Goal: Download file/media: Obtain a digital file from the website

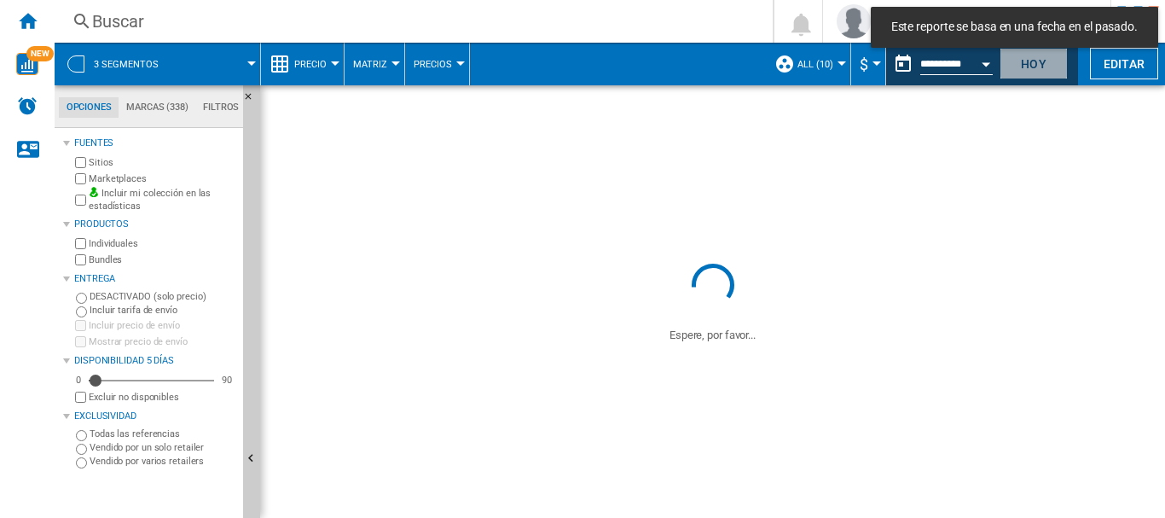
click at [1031, 66] on button "Hoy" at bounding box center [1034, 64] width 68 height 32
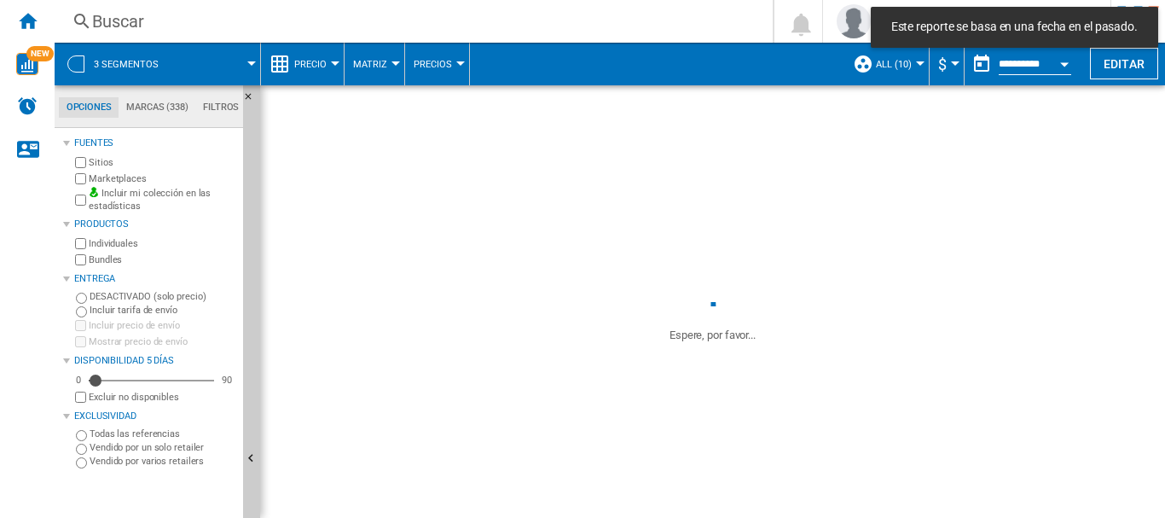
click at [79, 57] on div at bounding box center [75, 63] width 17 height 17
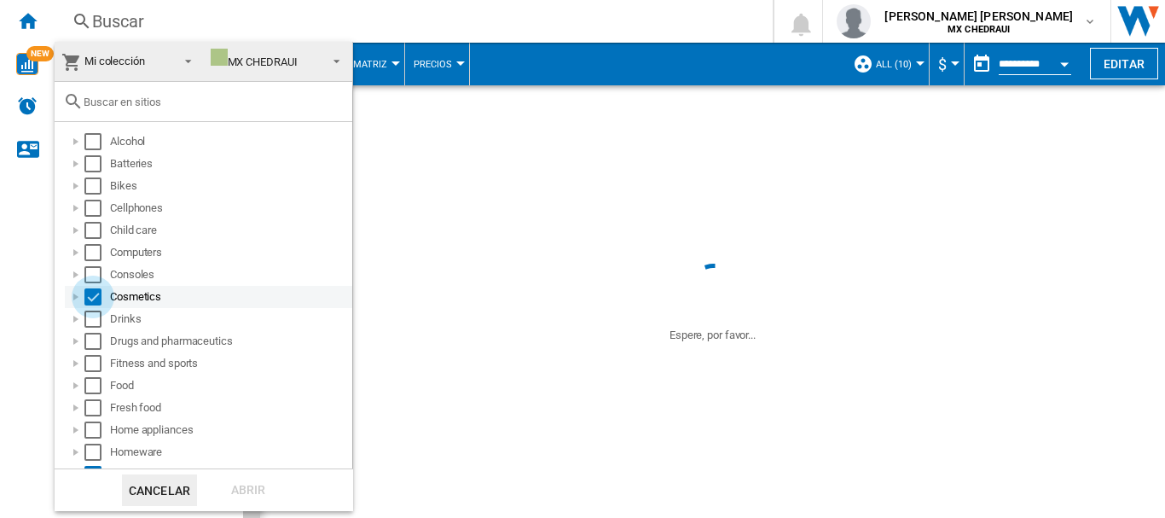
click at [97, 296] on div "Select" at bounding box center [92, 296] width 17 height 17
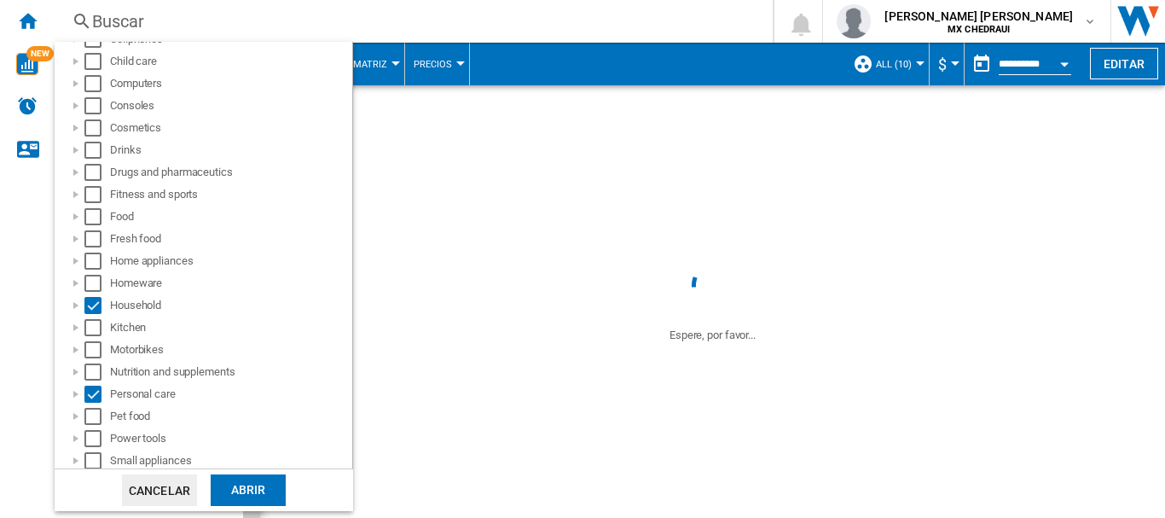
scroll to position [246, 0]
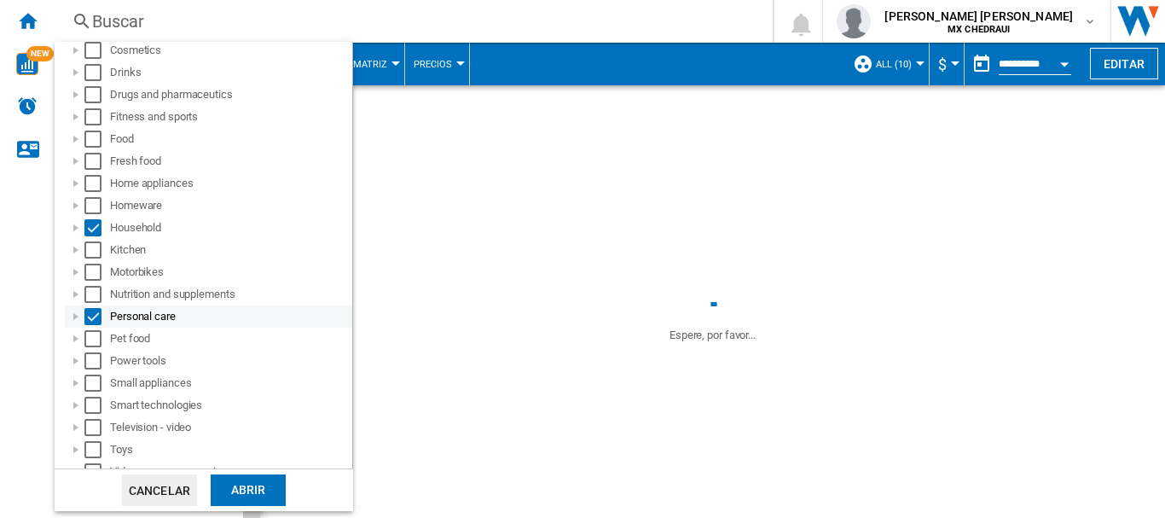
click at [88, 308] on div "Select" at bounding box center [92, 316] width 17 height 17
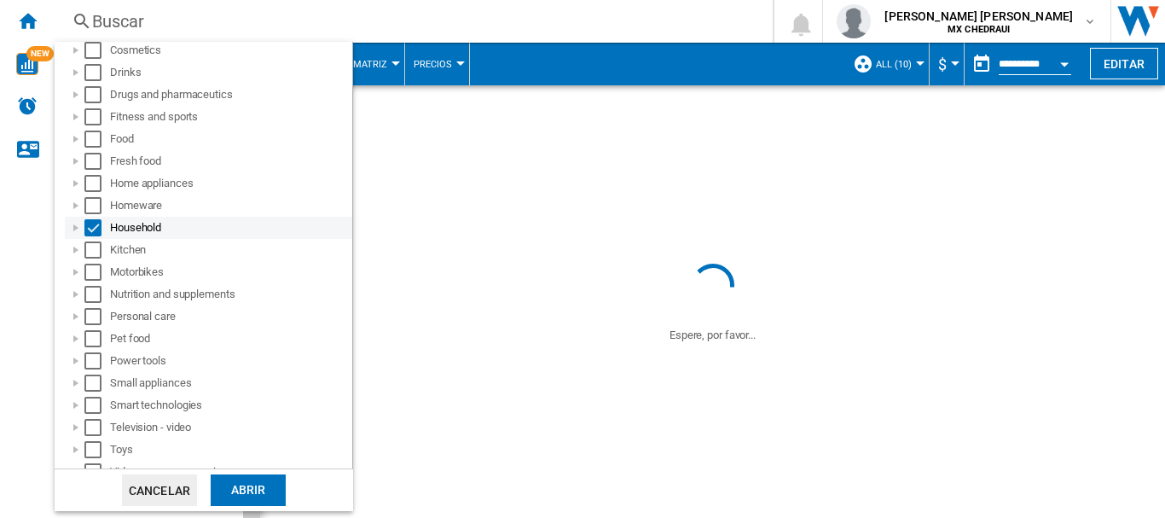
click at [90, 229] on div "Select" at bounding box center [92, 227] width 17 height 17
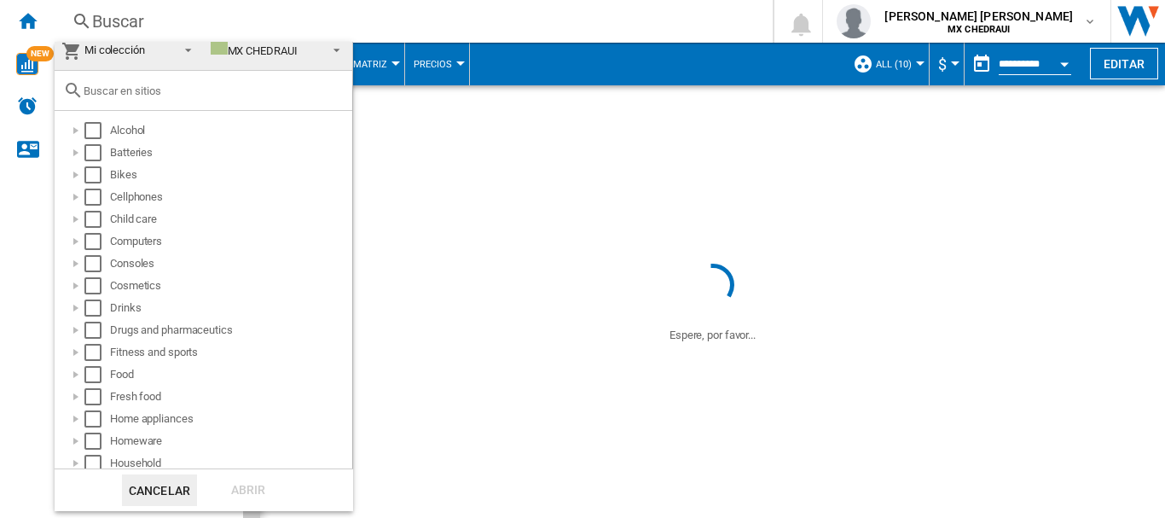
scroll to position [0, 0]
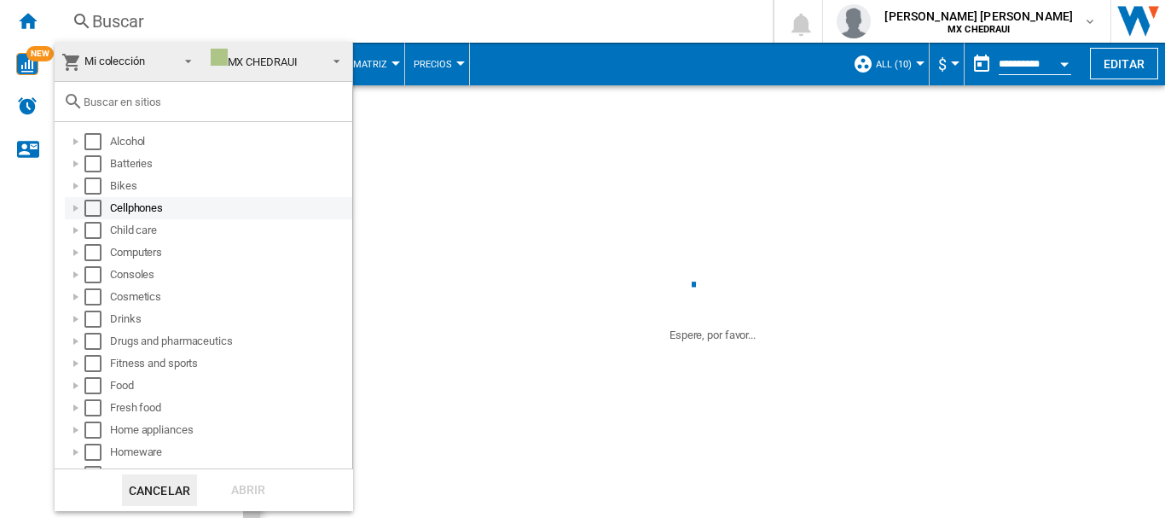
click at [93, 210] on div "Select" at bounding box center [92, 208] width 17 height 17
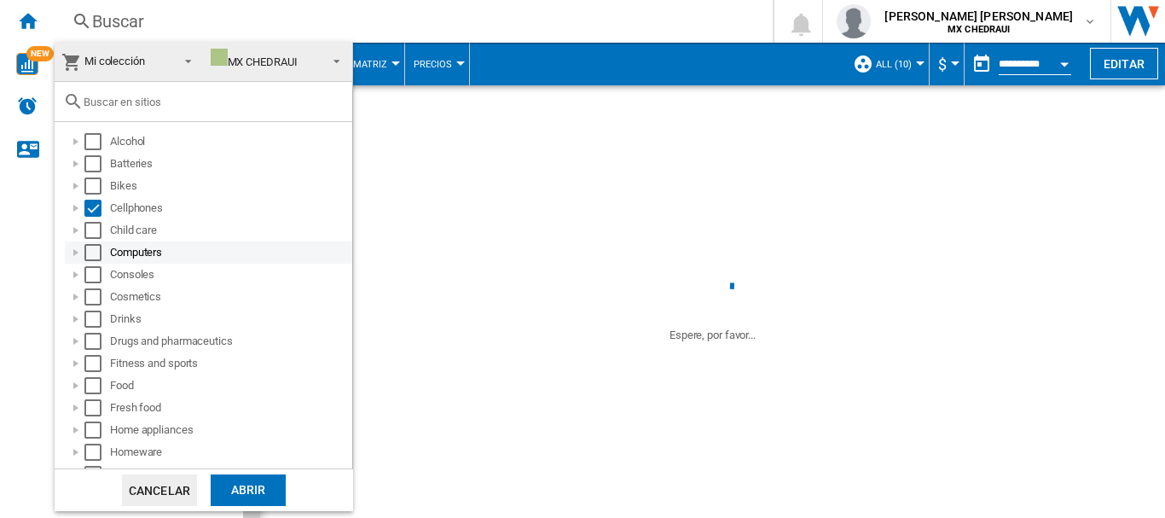
click at [91, 253] on div "Select" at bounding box center [92, 252] width 17 height 17
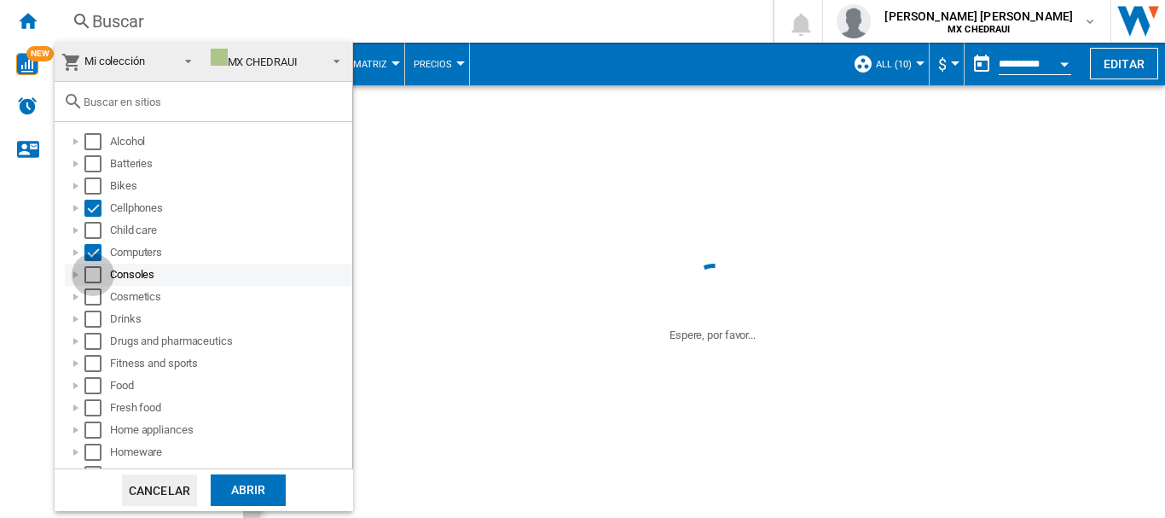
click at [92, 269] on div "Select" at bounding box center [92, 274] width 17 height 17
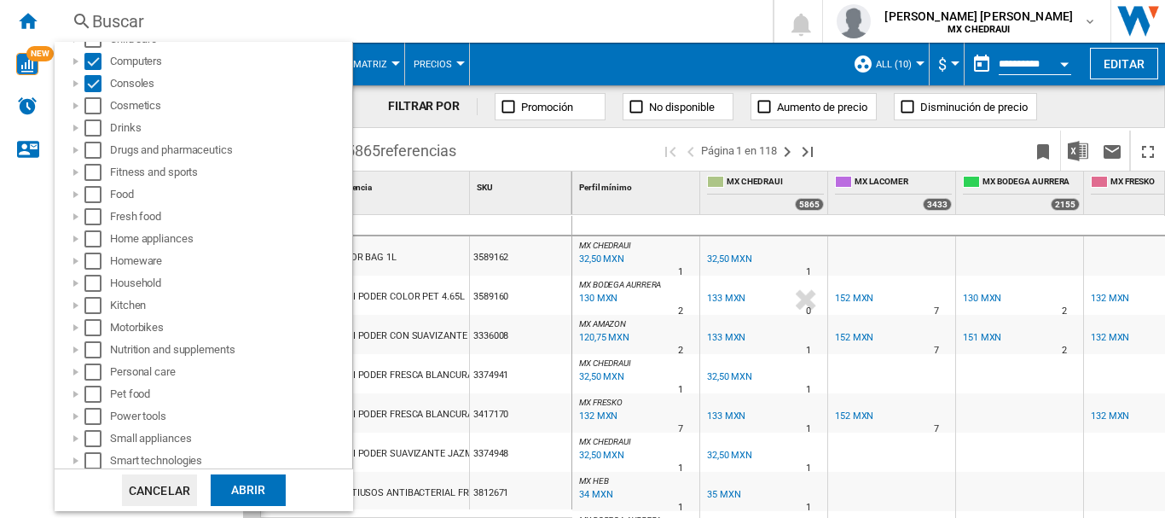
scroll to position [194, 0]
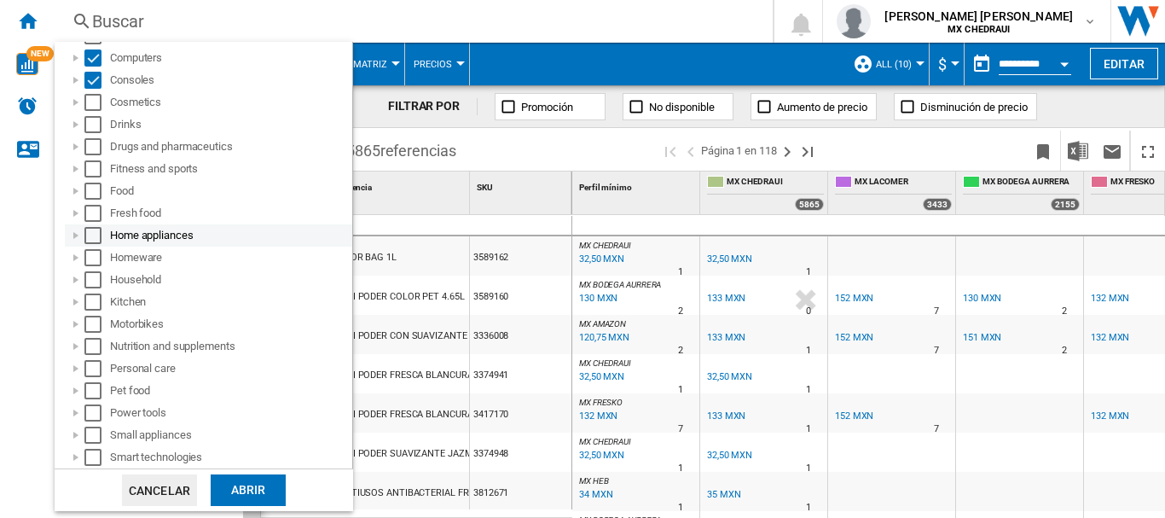
click at [74, 235] on div at bounding box center [75, 235] width 17 height 17
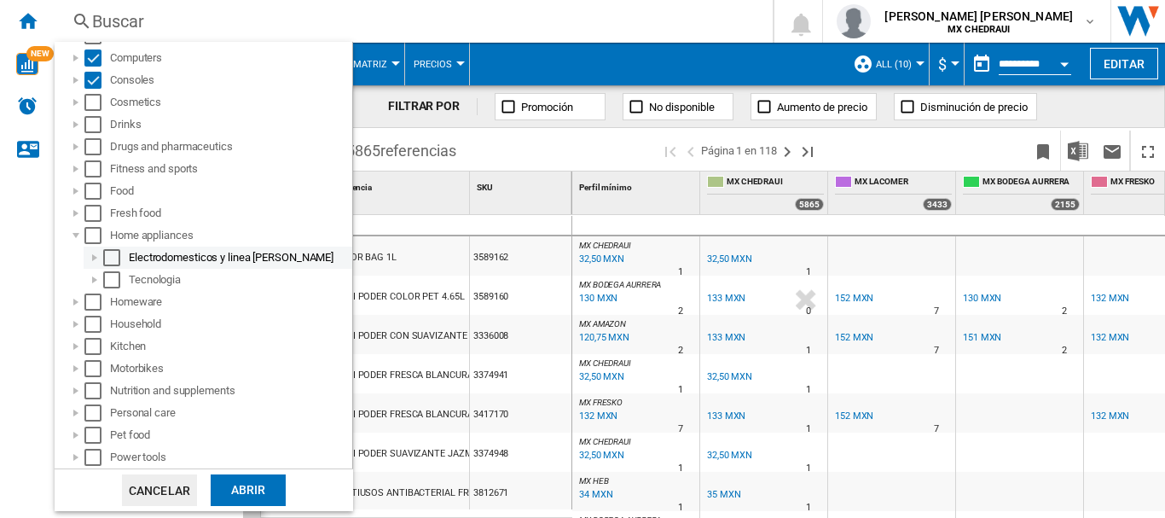
click at [98, 258] on div at bounding box center [94, 257] width 17 height 17
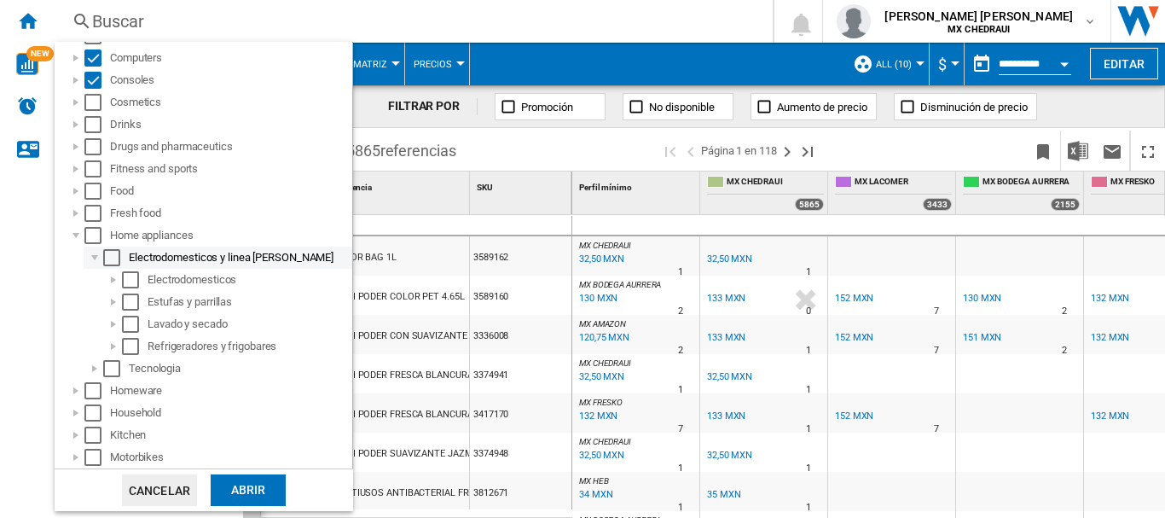
click at [114, 256] on div "Select" at bounding box center [111, 257] width 17 height 17
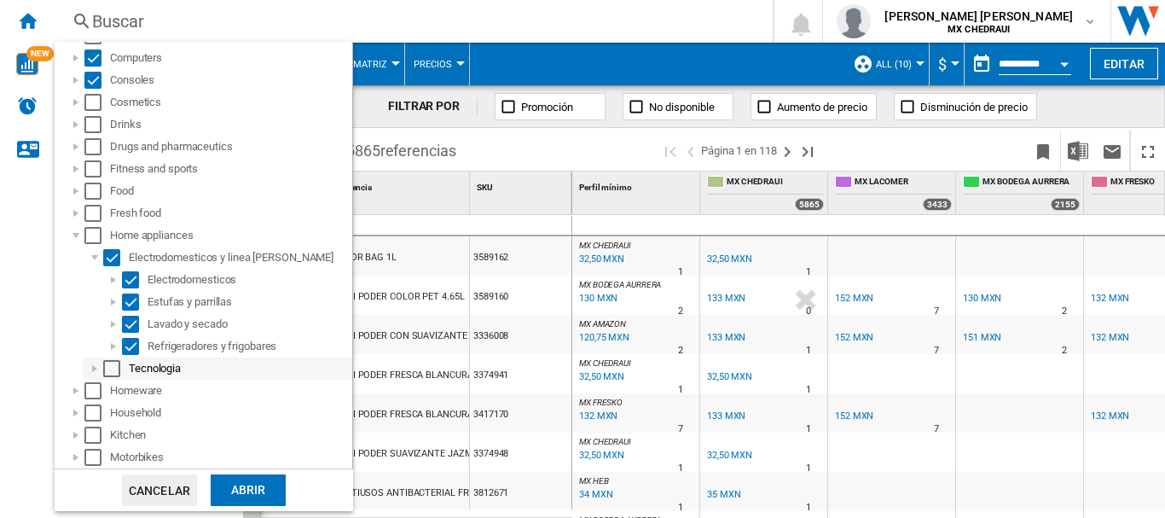
click at [96, 370] on div at bounding box center [94, 368] width 17 height 17
click at [113, 371] on div "Select" at bounding box center [111, 368] width 17 height 17
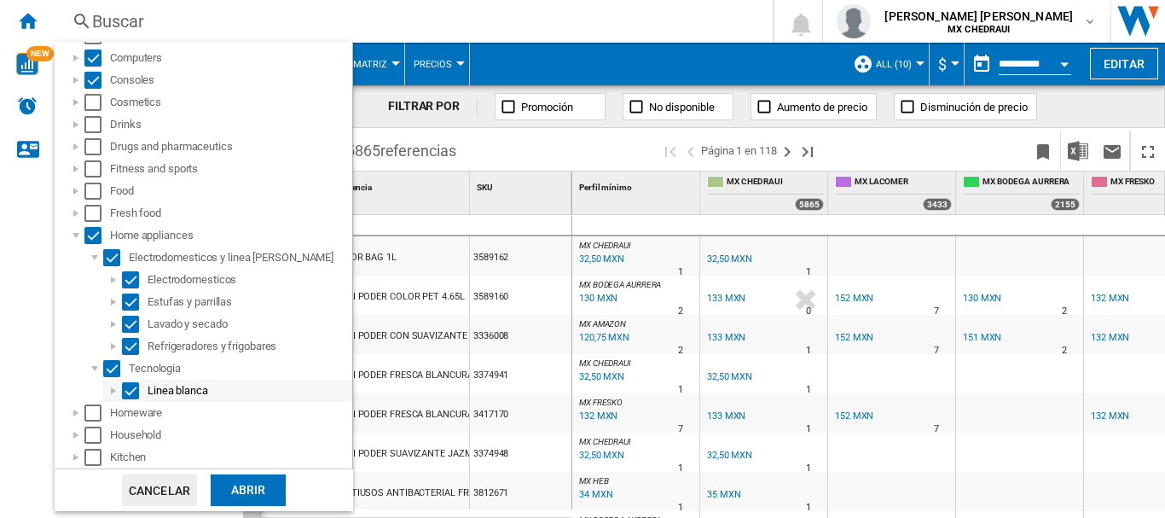
click at [109, 390] on div at bounding box center [113, 390] width 17 height 17
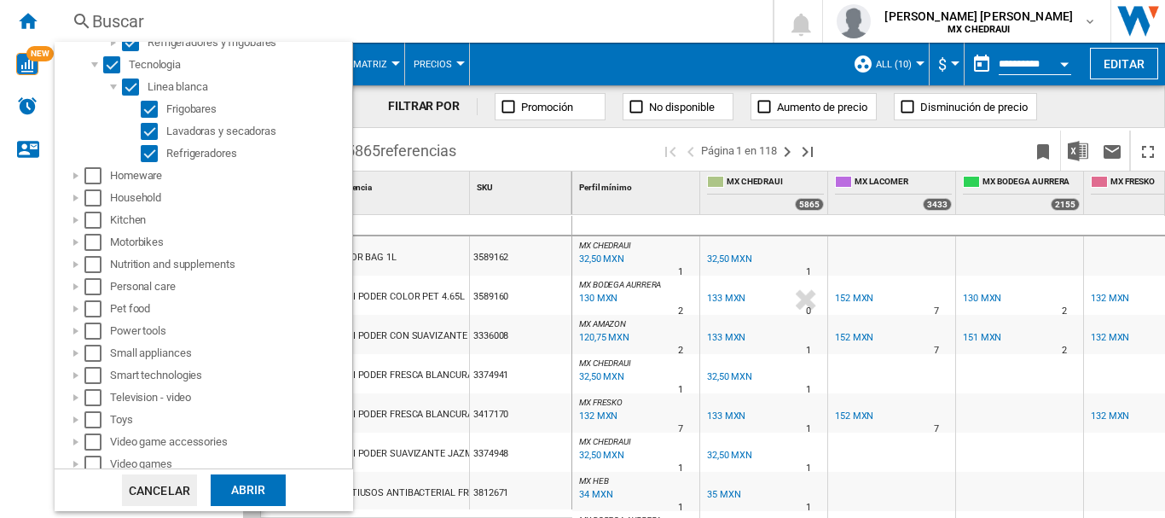
scroll to position [500, 0]
click at [72, 172] on div at bounding box center [75, 173] width 17 height 17
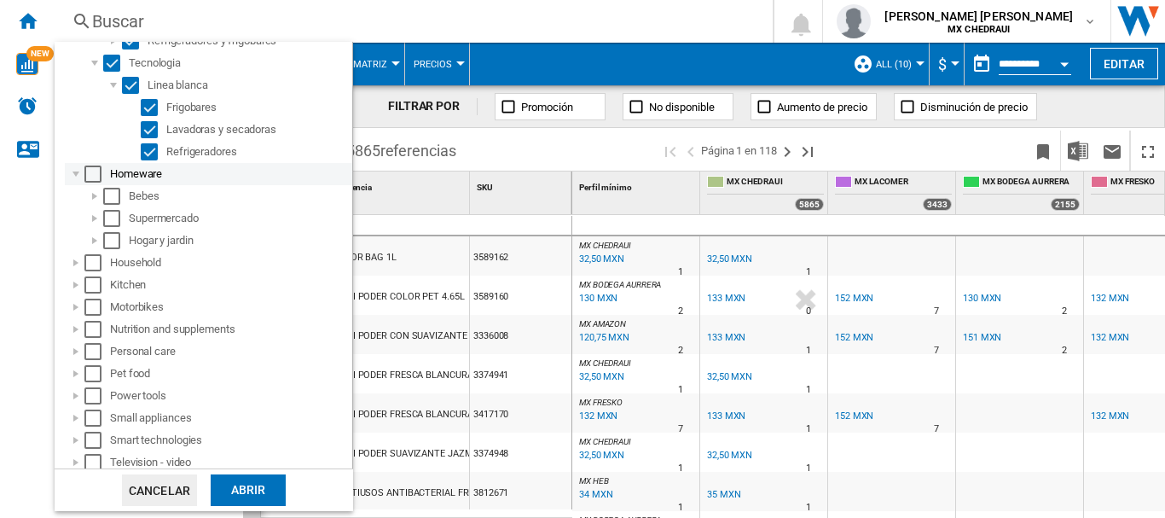
click at [72, 172] on div at bounding box center [75, 173] width 17 height 17
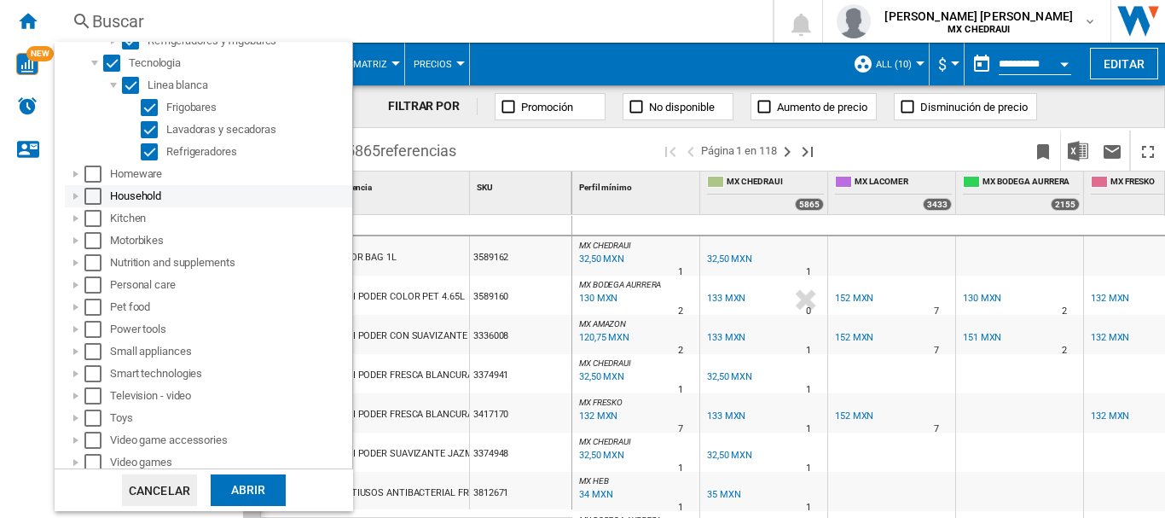
click at [74, 190] on div at bounding box center [75, 196] width 17 height 17
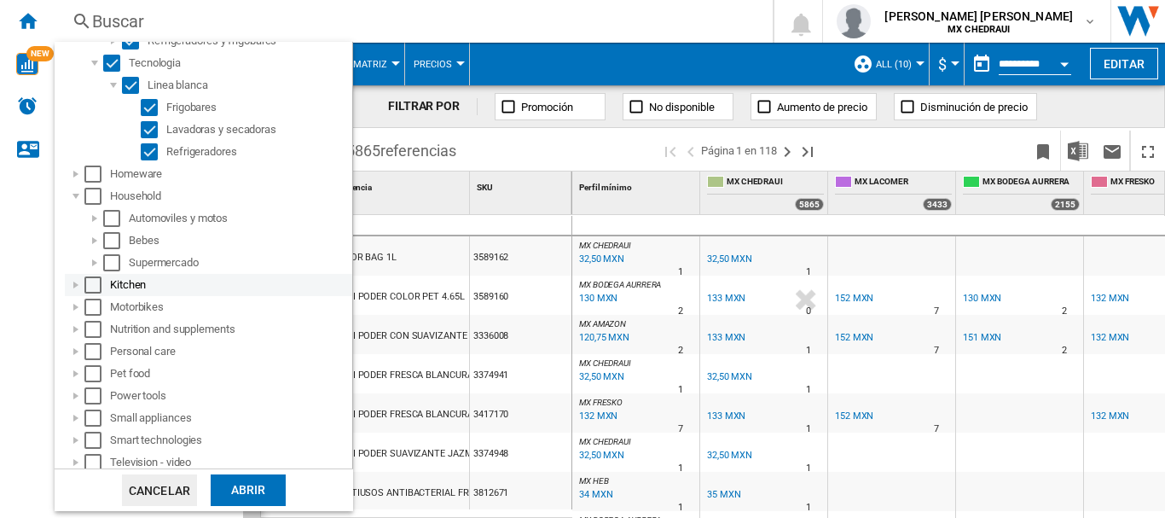
click at [74, 285] on div at bounding box center [75, 284] width 17 height 17
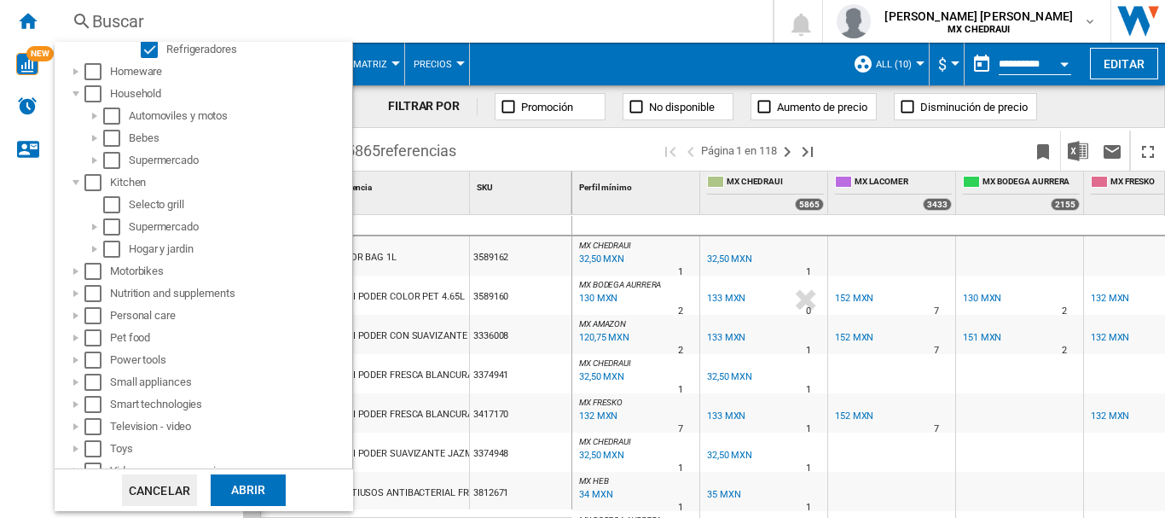
scroll to position [638, 0]
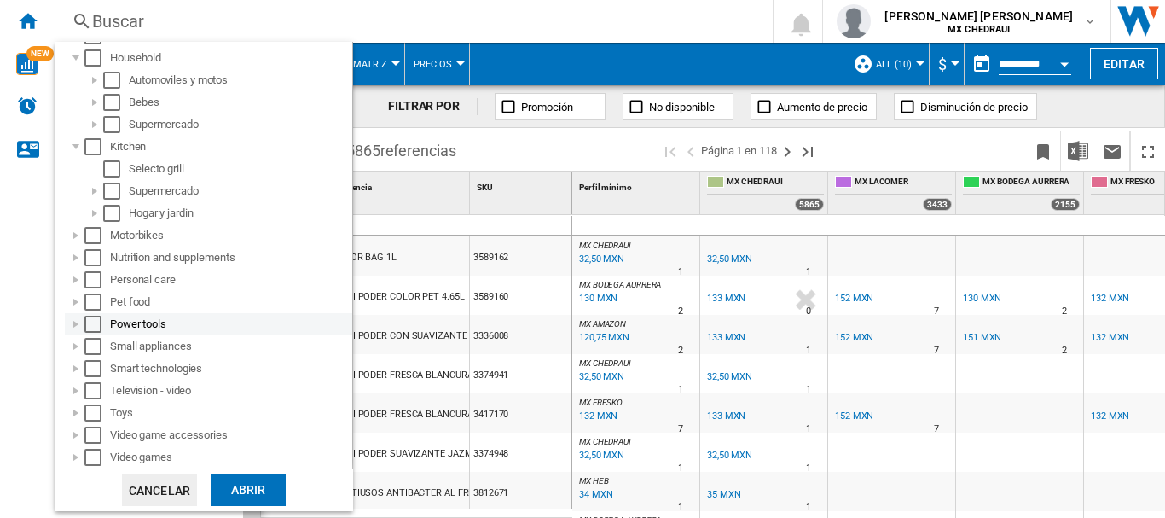
click at [75, 329] on div at bounding box center [75, 324] width 17 height 17
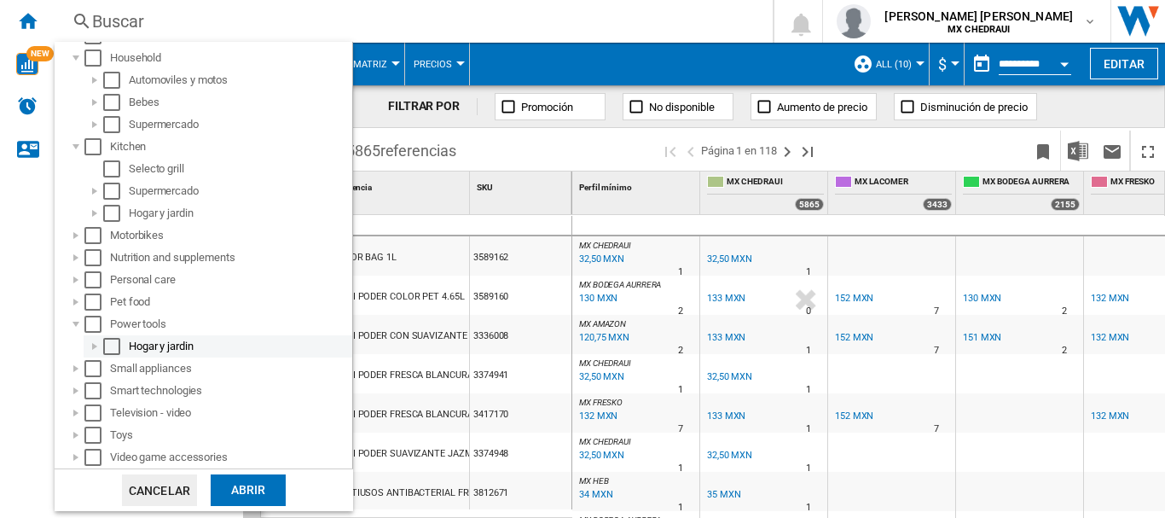
click at [95, 350] on div at bounding box center [94, 346] width 17 height 17
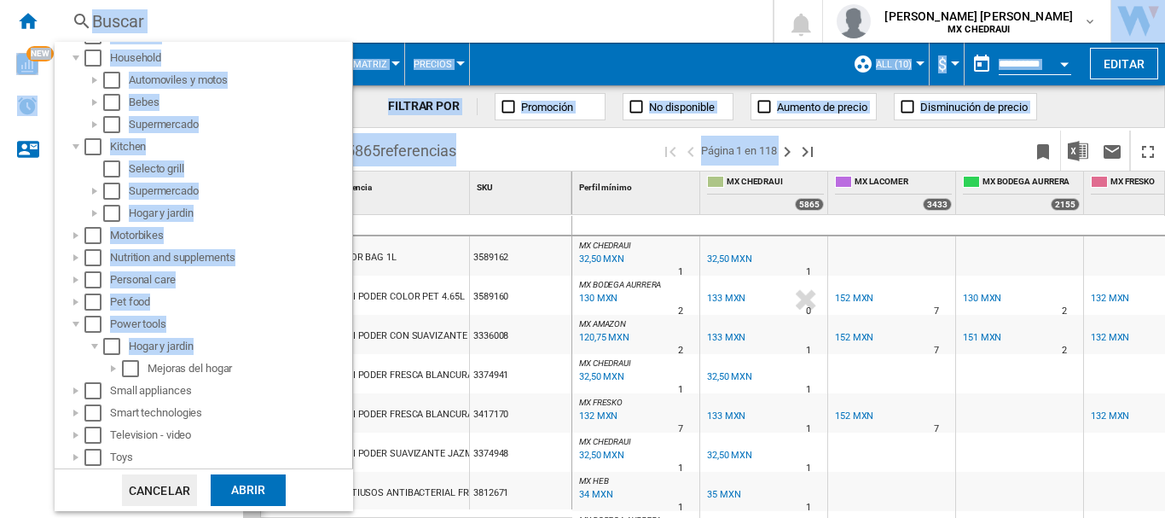
drag, startPoint x: 354, startPoint y: 320, endPoint x: 345, endPoint y: 336, distance: 18.7
click at [345, 336] on body "In order to access Insight, please log out and log in again OK NEW Buscar Busca…" at bounding box center [582, 259] width 1165 height 518
click at [1, 364] on md-backdrop at bounding box center [582, 259] width 1165 height 518
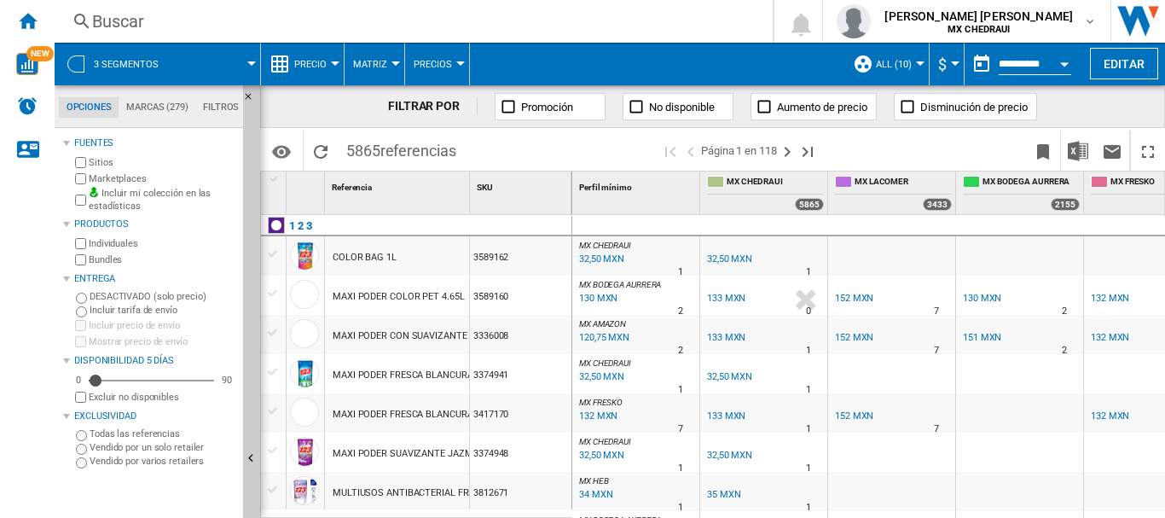
click at [77, 63] on div at bounding box center [75, 63] width 17 height 17
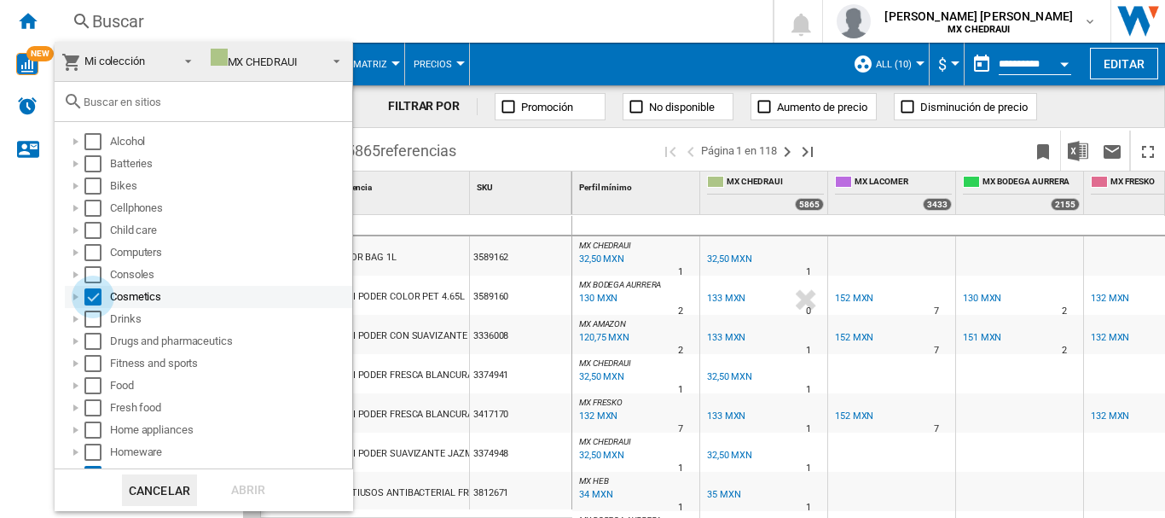
click at [87, 298] on div "Select" at bounding box center [92, 296] width 17 height 17
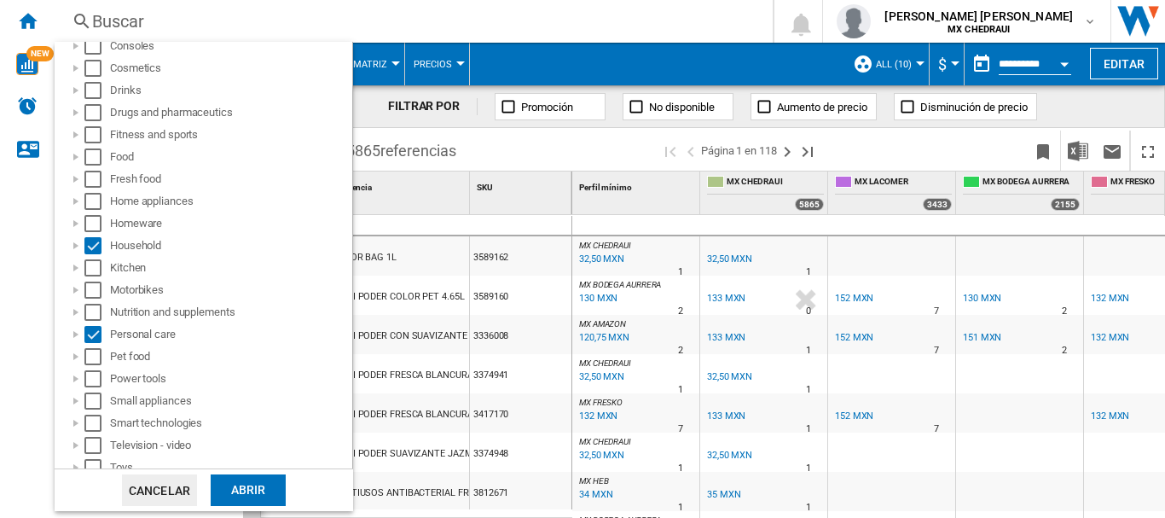
scroll to position [283, 0]
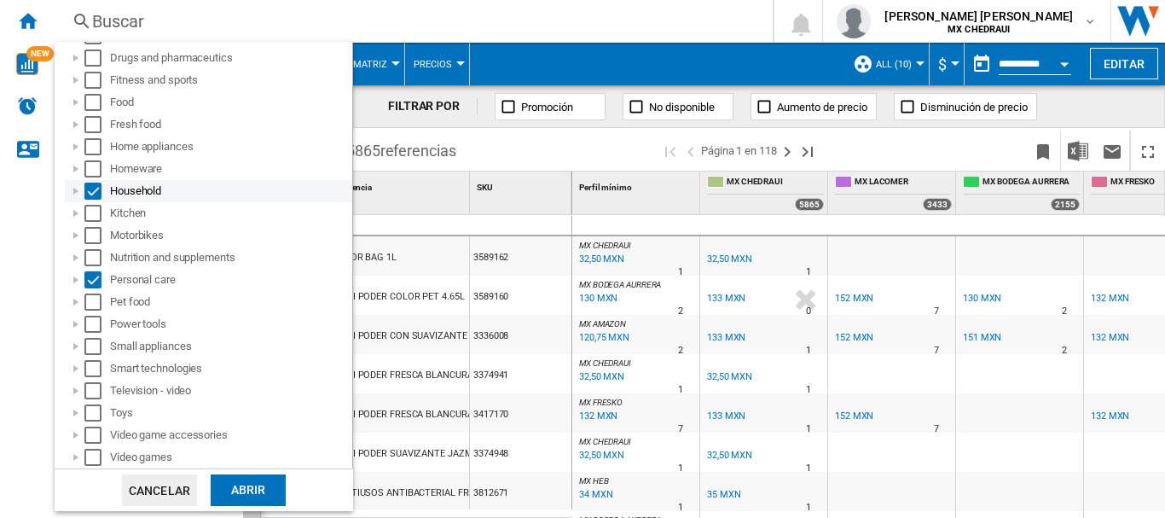
click at [95, 187] on div "Select" at bounding box center [92, 191] width 17 height 17
click at [89, 278] on div "Select" at bounding box center [92, 279] width 17 height 17
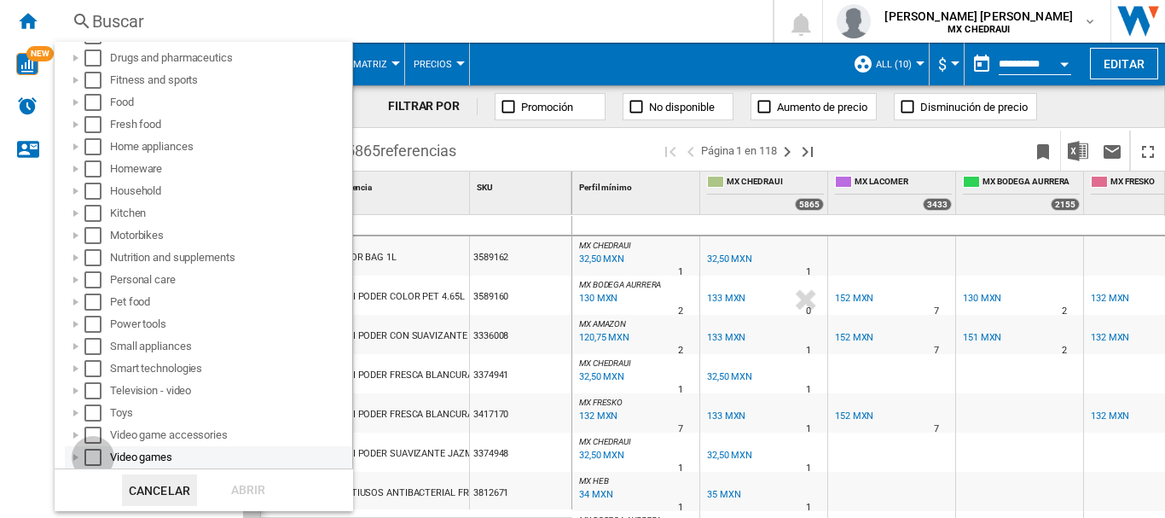
click at [93, 457] on div "Select" at bounding box center [92, 457] width 17 height 17
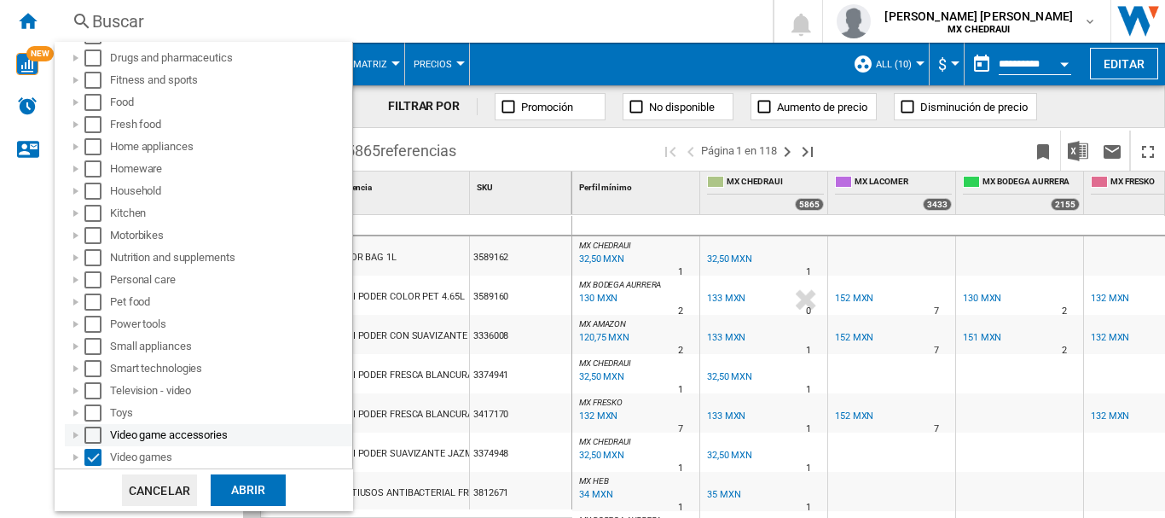
click at [91, 432] on div "Select" at bounding box center [92, 434] width 17 height 17
click at [91, 393] on div "Select" at bounding box center [92, 390] width 17 height 17
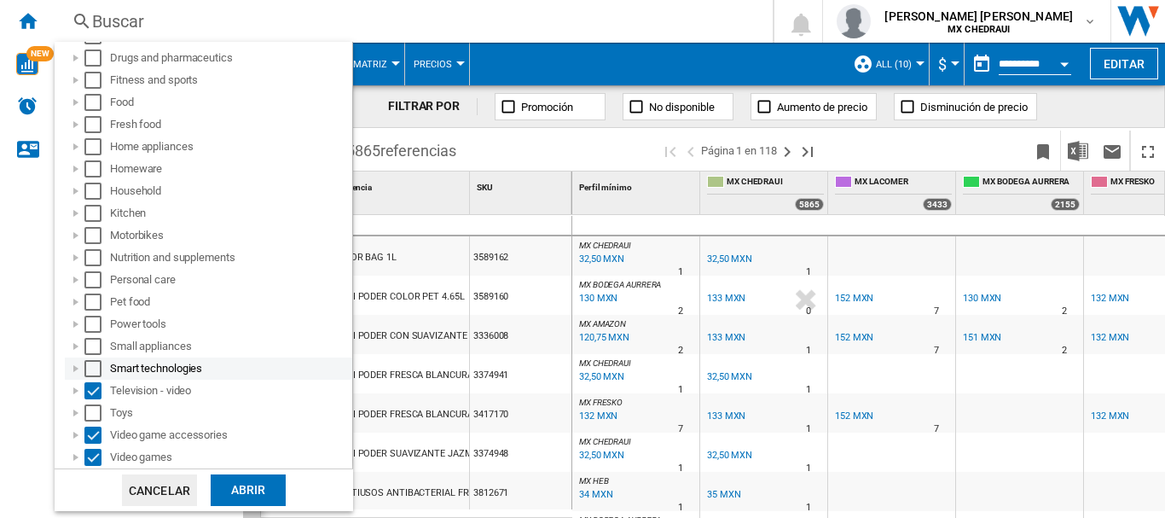
click at [77, 365] on div at bounding box center [75, 368] width 17 height 17
click at [89, 367] on div "Select" at bounding box center [92, 368] width 17 height 17
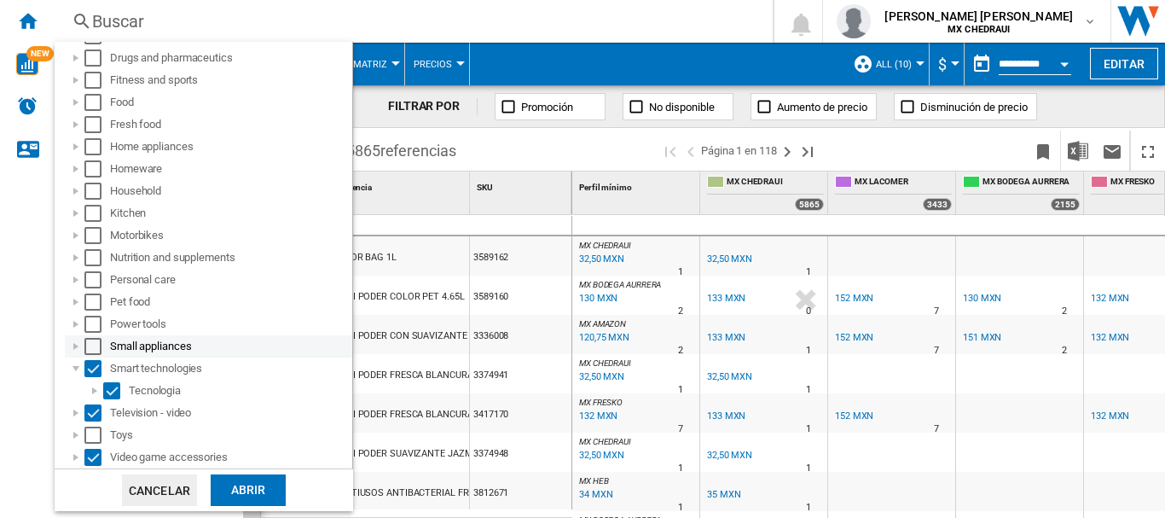
click at [75, 345] on div at bounding box center [75, 346] width 17 height 17
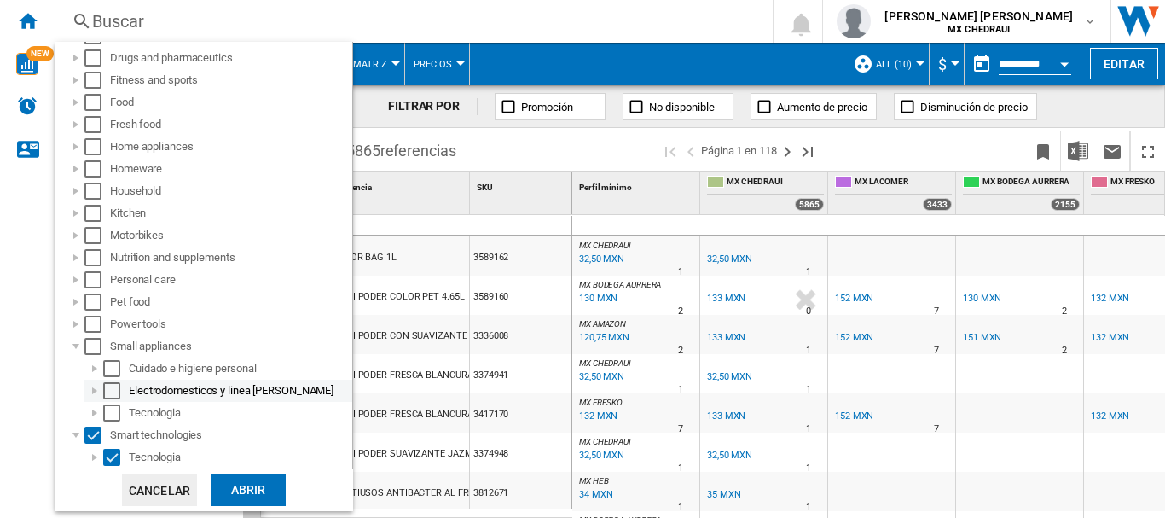
click at [94, 387] on div at bounding box center [94, 390] width 17 height 17
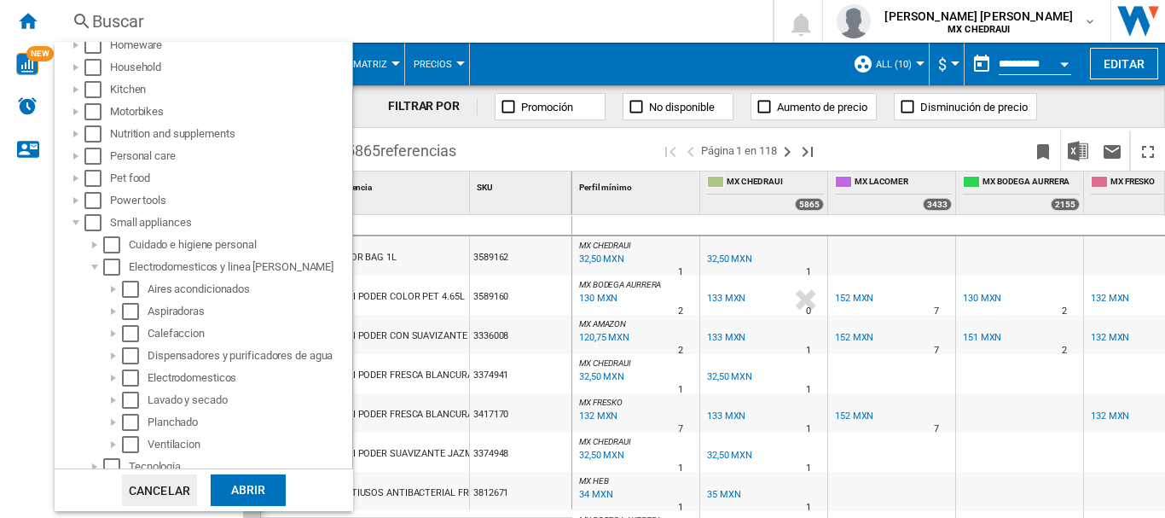
scroll to position [420, 0]
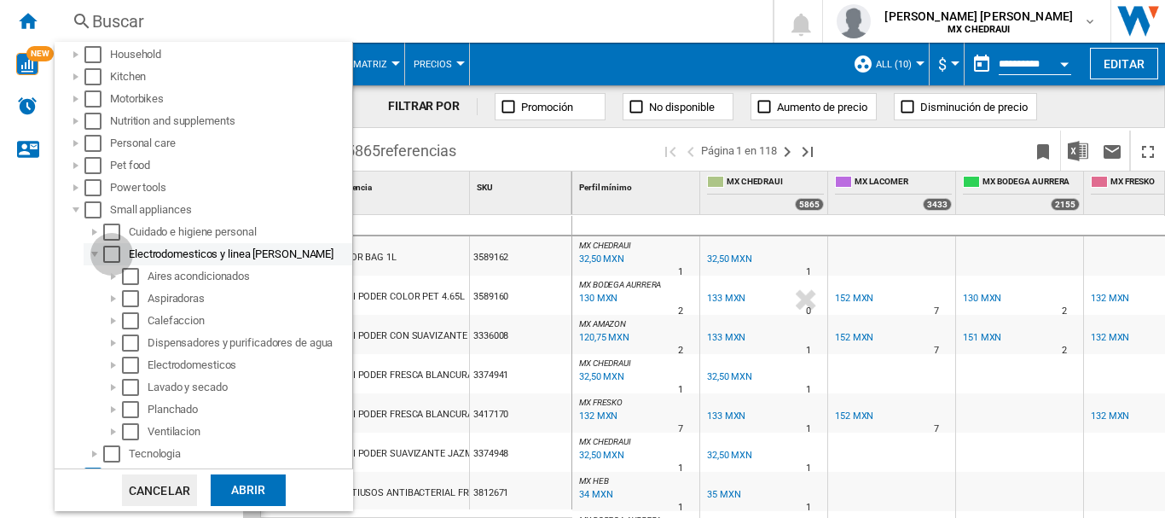
click at [110, 256] on div "Select" at bounding box center [111, 254] width 17 height 17
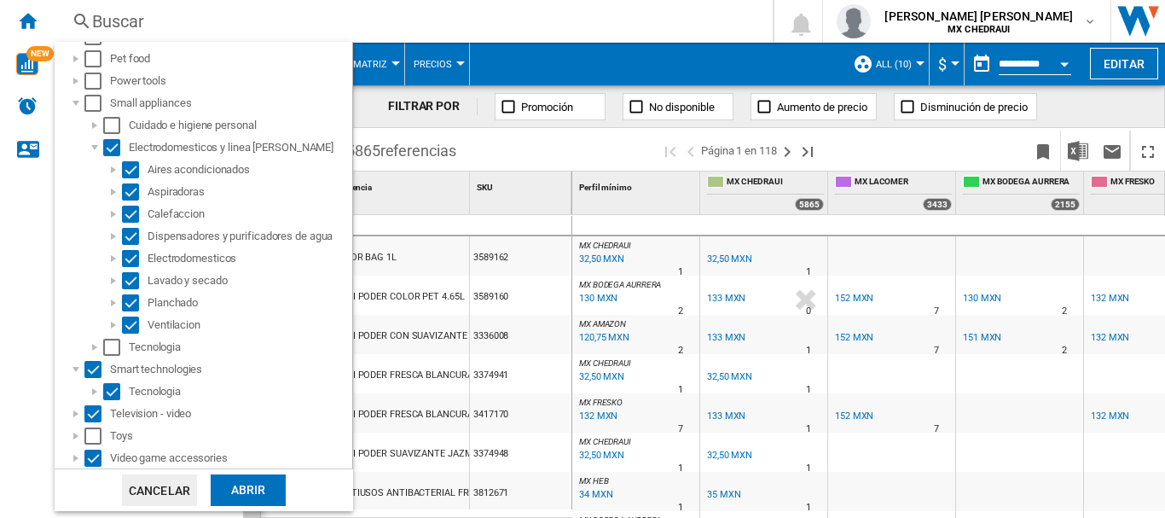
scroll to position [549, 0]
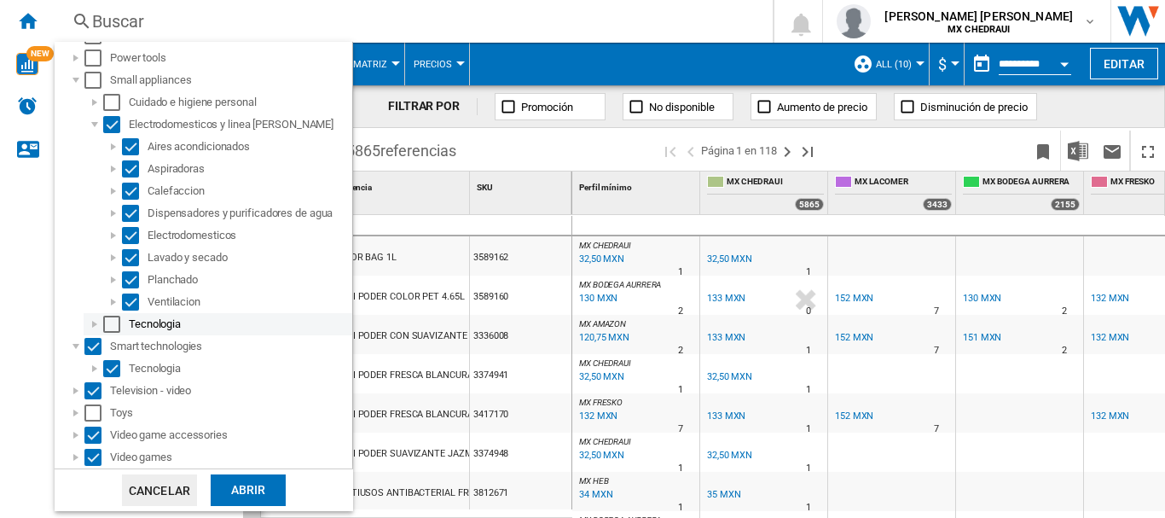
click at [90, 326] on div at bounding box center [94, 324] width 17 height 17
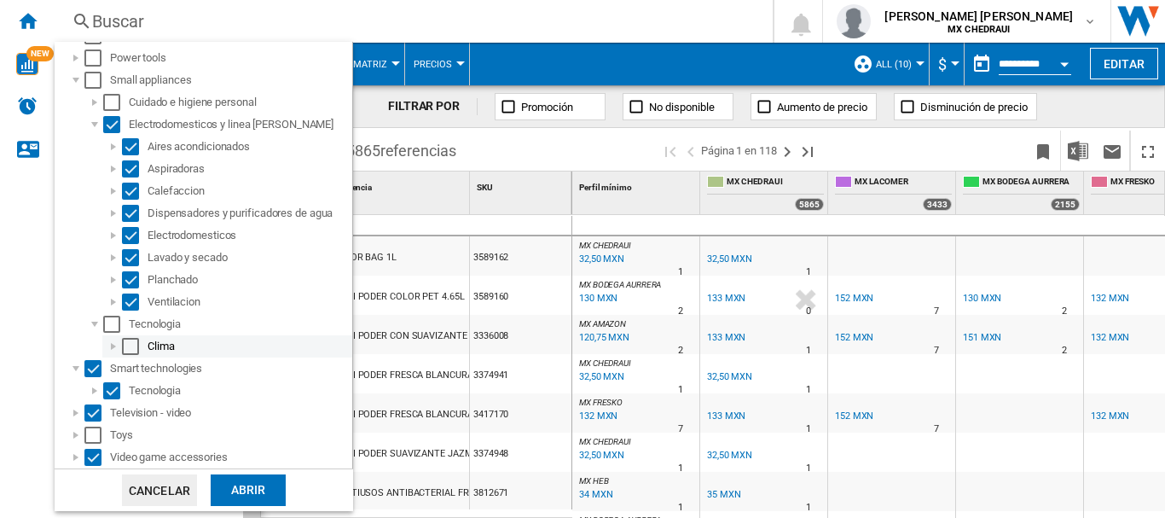
click at [113, 345] on div at bounding box center [113, 346] width 17 height 17
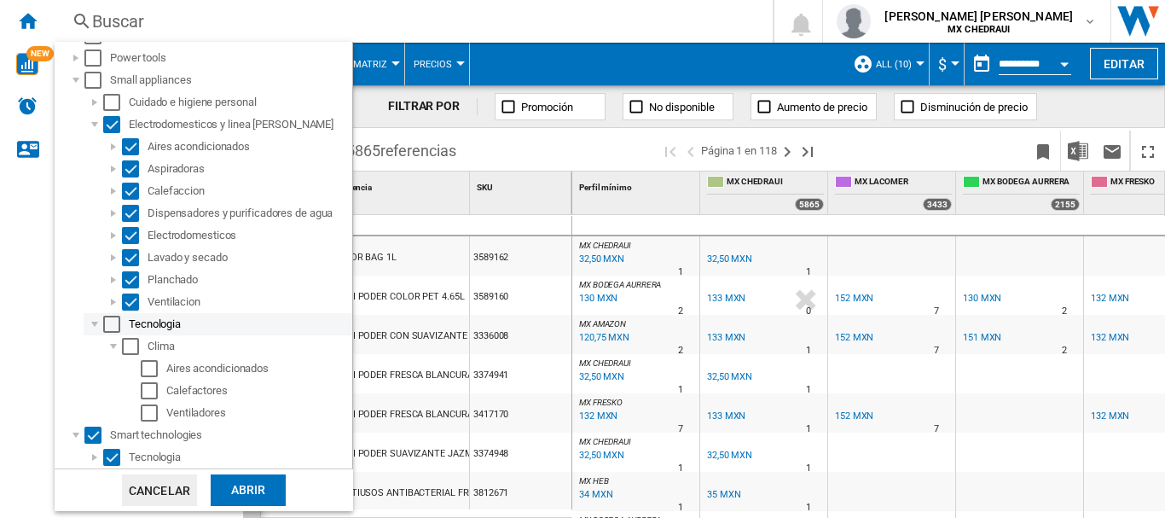
click at [107, 322] on div "Select" at bounding box center [111, 324] width 17 height 17
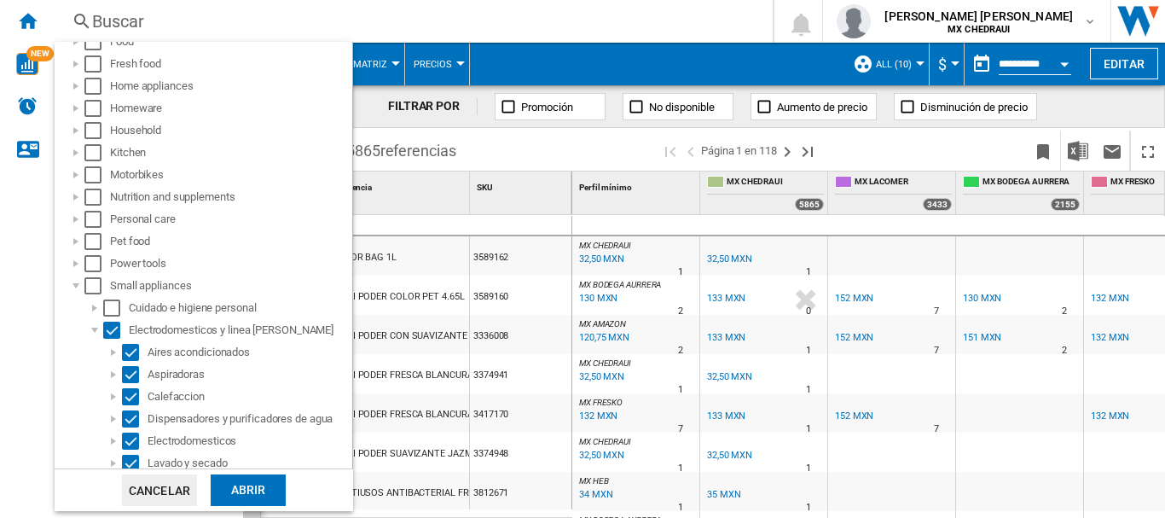
scroll to position [322, 0]
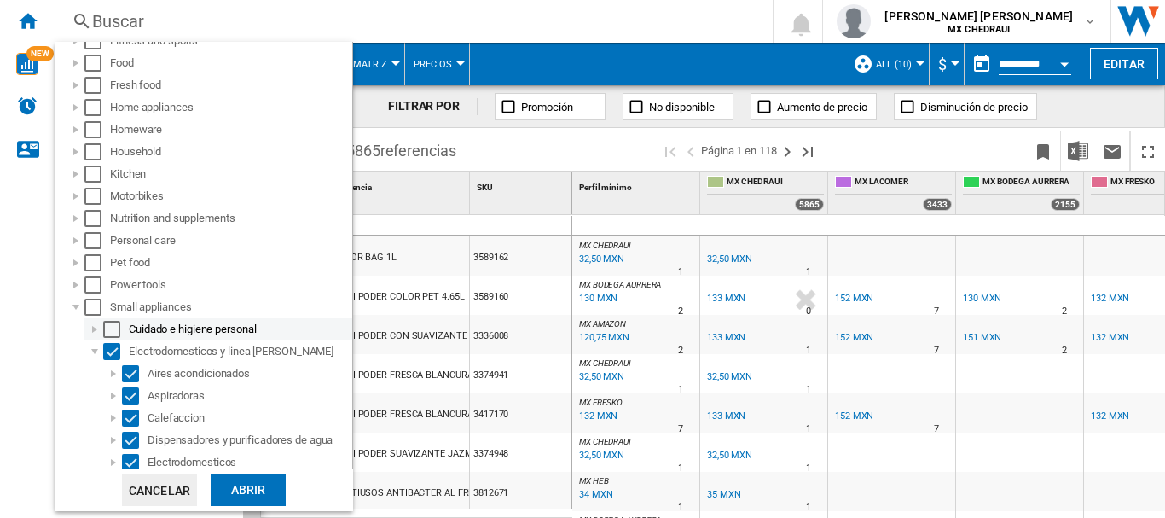
click at [95, 329] on div at bounding box center [94, 329] width 17 height 17
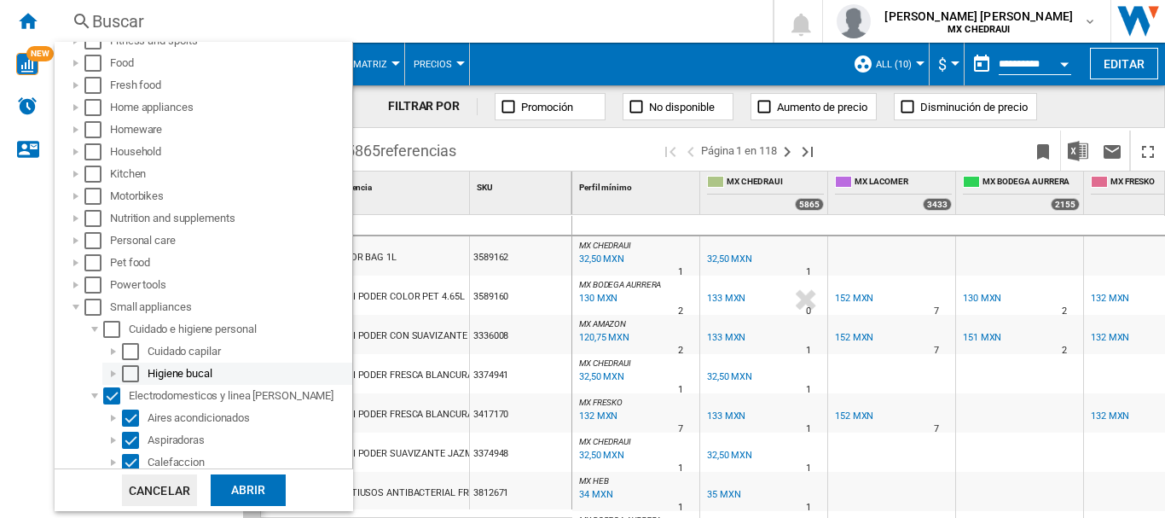
click at [109, 376] on div at bounding box center [113, 373] width 17 height 17
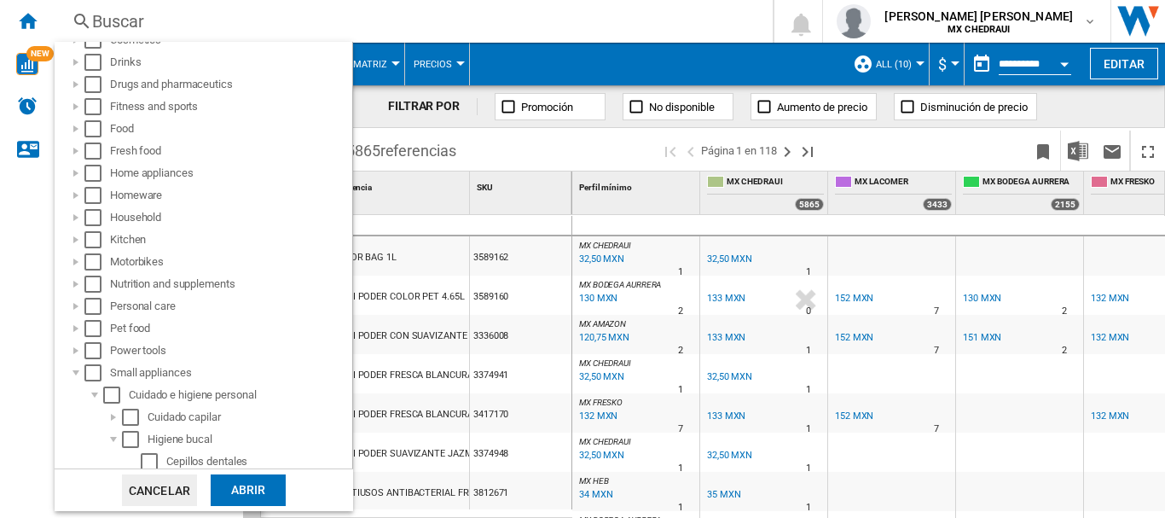
scroll to position [254, 0]
click at [73, 349] on div at bounding box center [75, 353] width 17 height 17
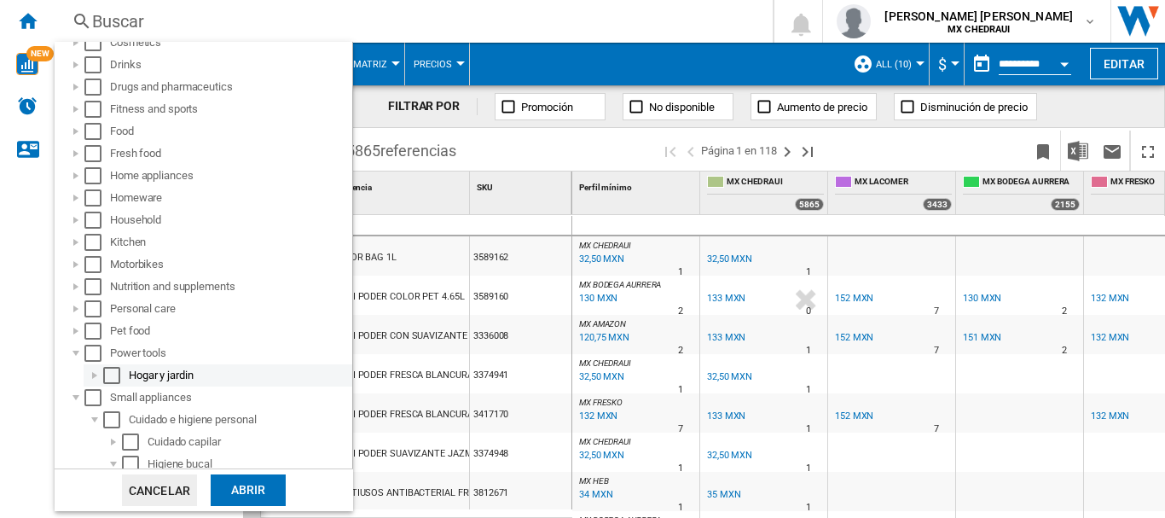
click at [90, 376] on div at bounding box center [94, 375] width 17 height 17
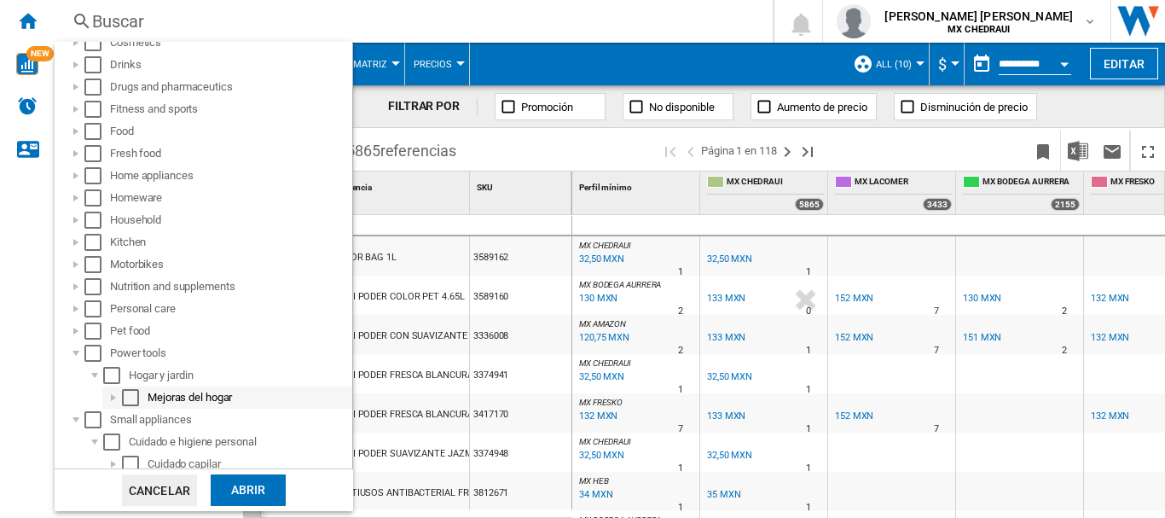
click at [109, 394] on div at bounding box center [113, 397] width 17 height 17
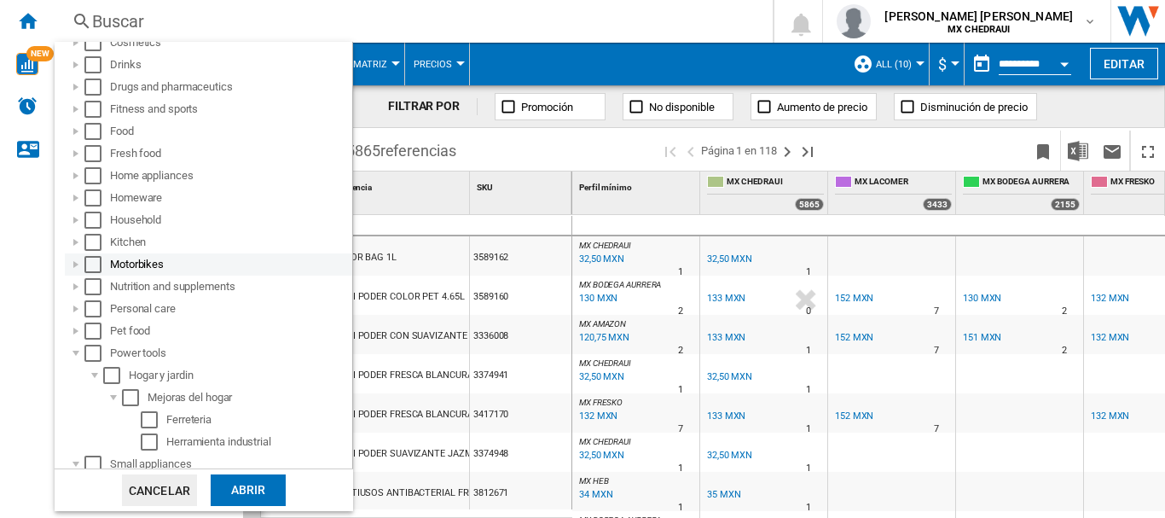
click at [76, 264] on div at bounding box center [75, 264] width 17 height 17
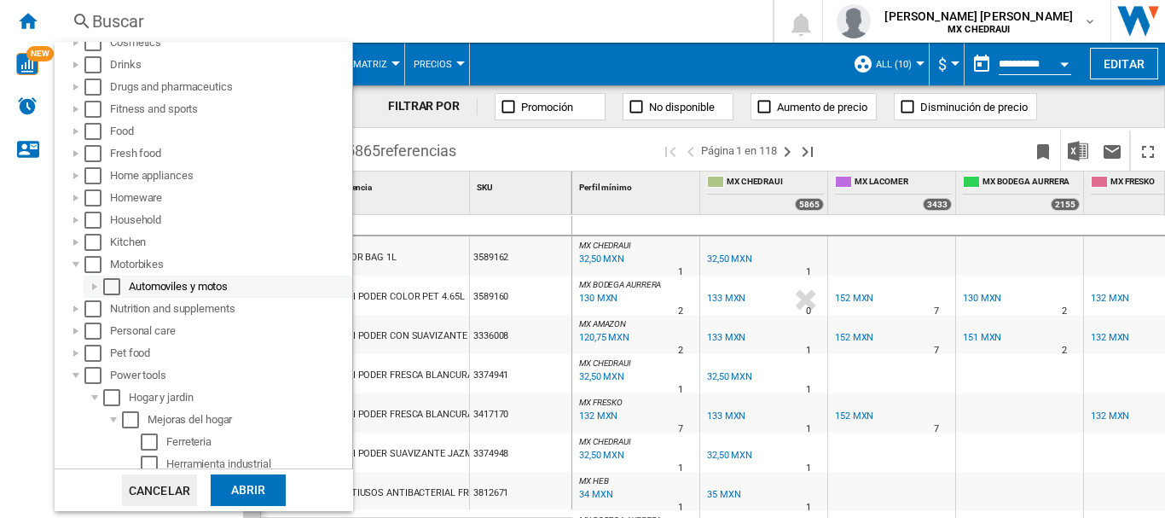
click at [92, 279] on div at bounding box center [94, 286] width 17 height 17
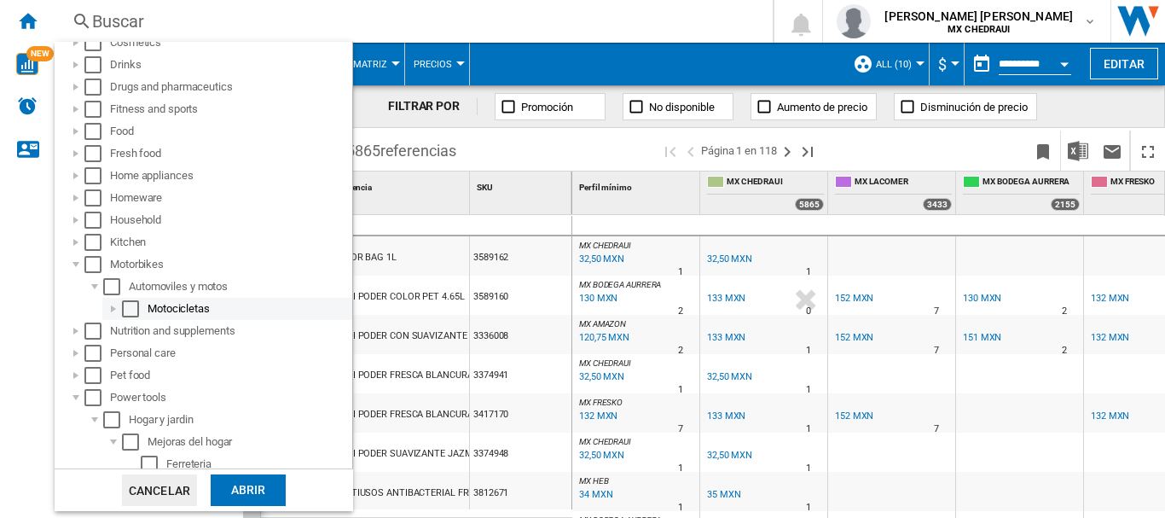
click at [104, 310] on div "Motocicletas" at bounding box center [227, 309] width 250 height 22
click at [115, 308] on div at bounding box center [113, 308] width 17 height 17
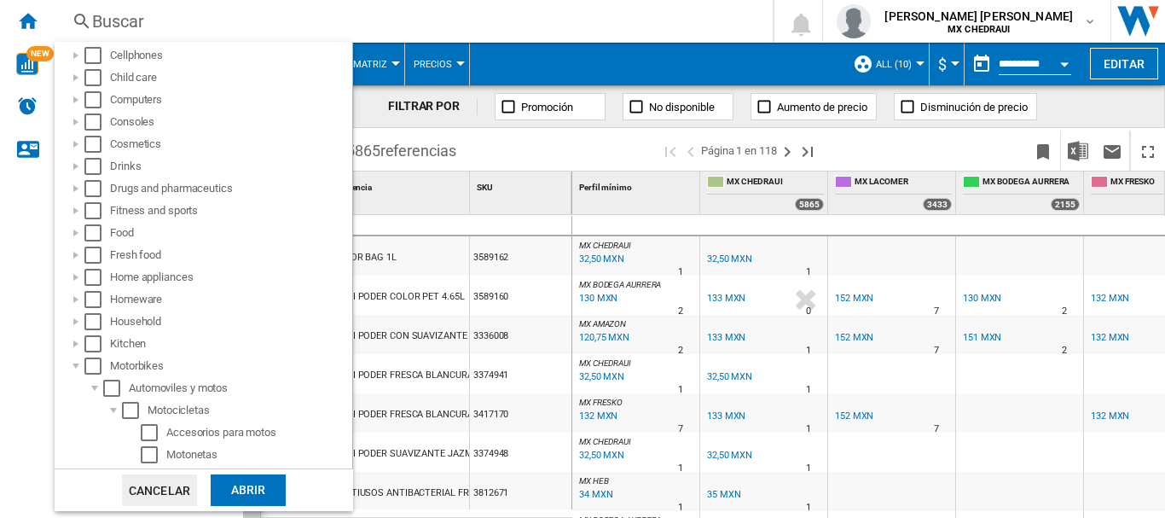
scroll to position [131, 0]
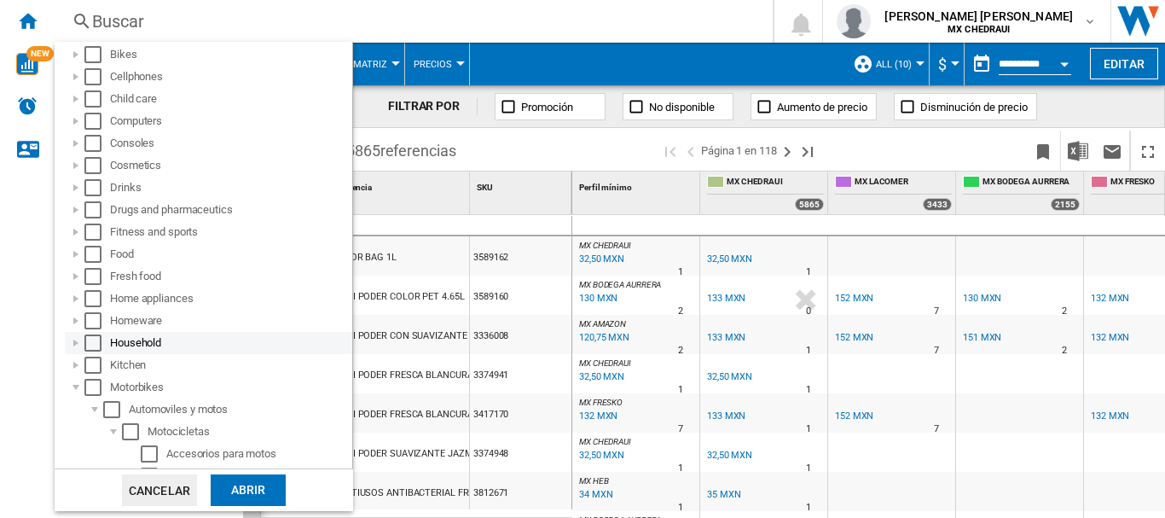
click at [72, 348] on div at bounding box center [75, 342] width 17 height 17
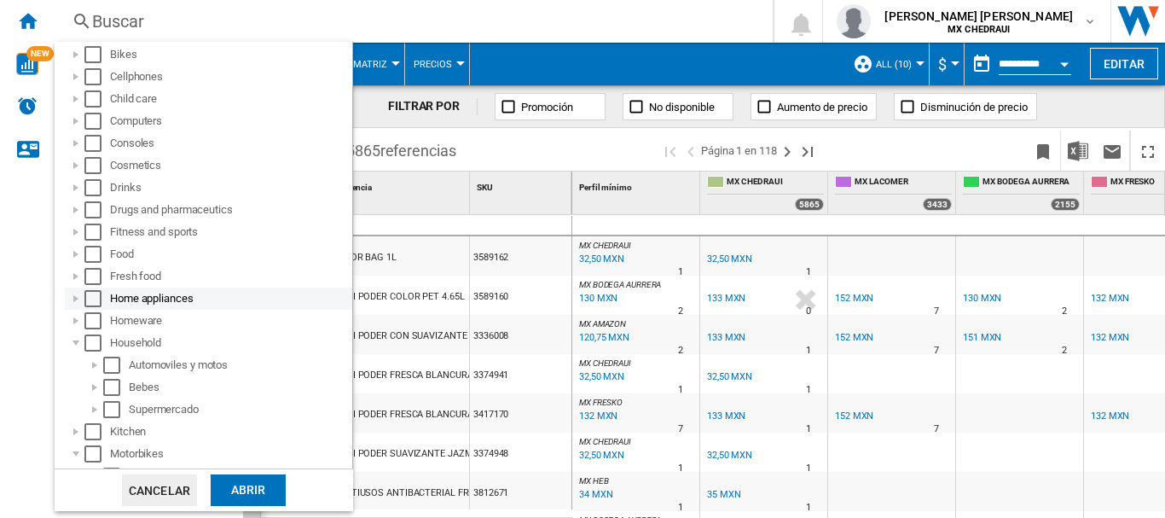
click at [75, 293] on div at bounding box center [75, 298] width 17 height 17
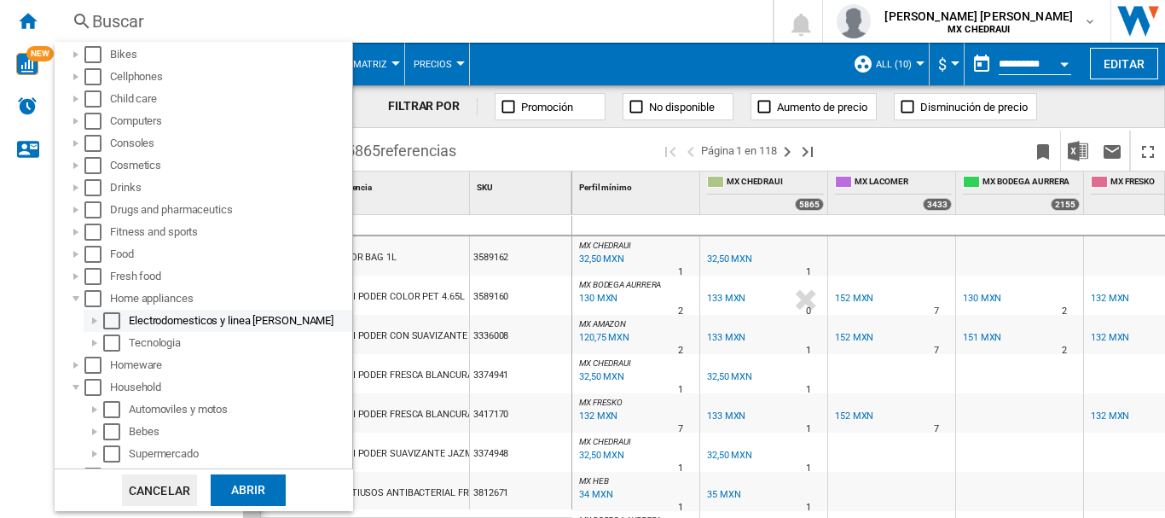
click at [112, 322] on div "Select" at bounding box center [111, 320] width 17 height 17
click at [112, 338] on div "Select" at bounding box center [111, 342] width 17 height 17
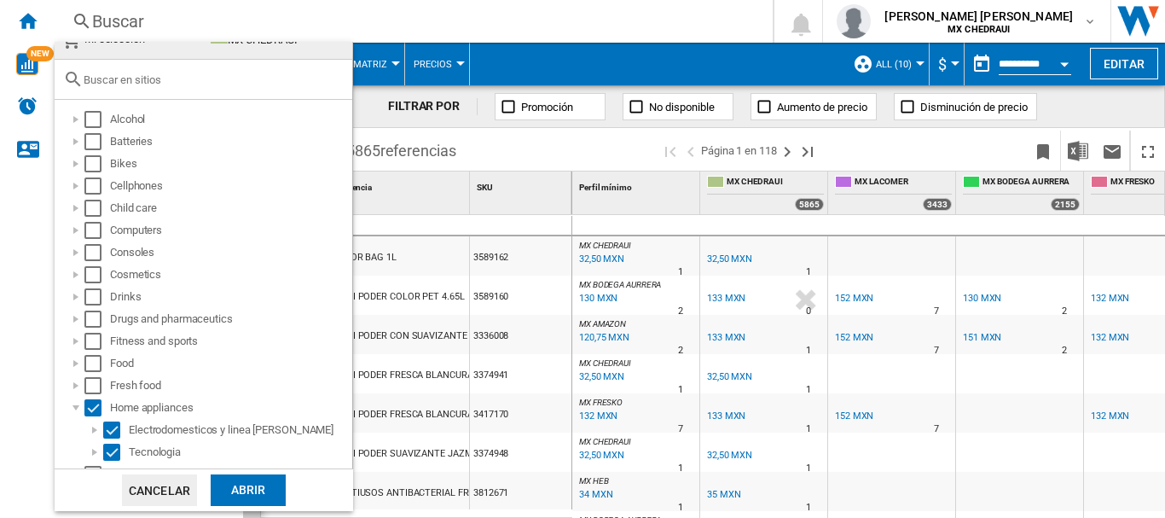
scroll to position [0, 0]
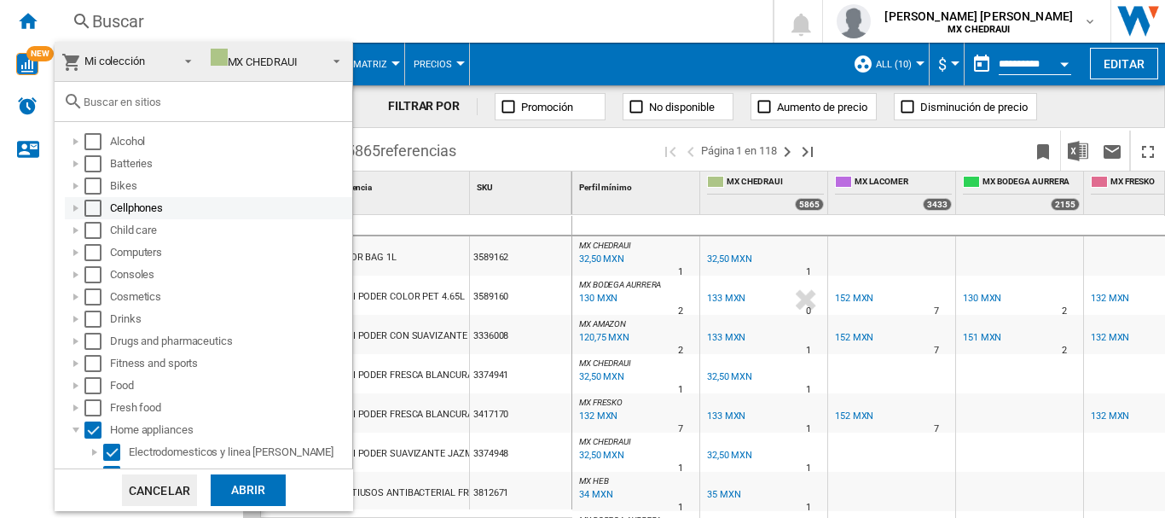
click at [92, 200] on div "Select" at bounding box center [92, 208] width 17 height 17
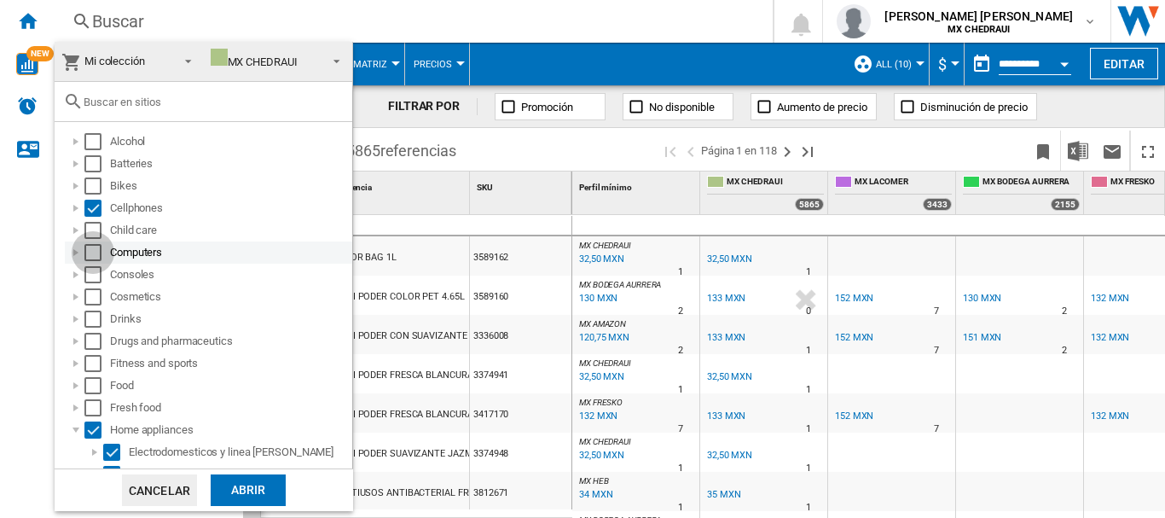
click at [86, 255] on div "Select" at bounding box center [92, 252] width 17 height 17
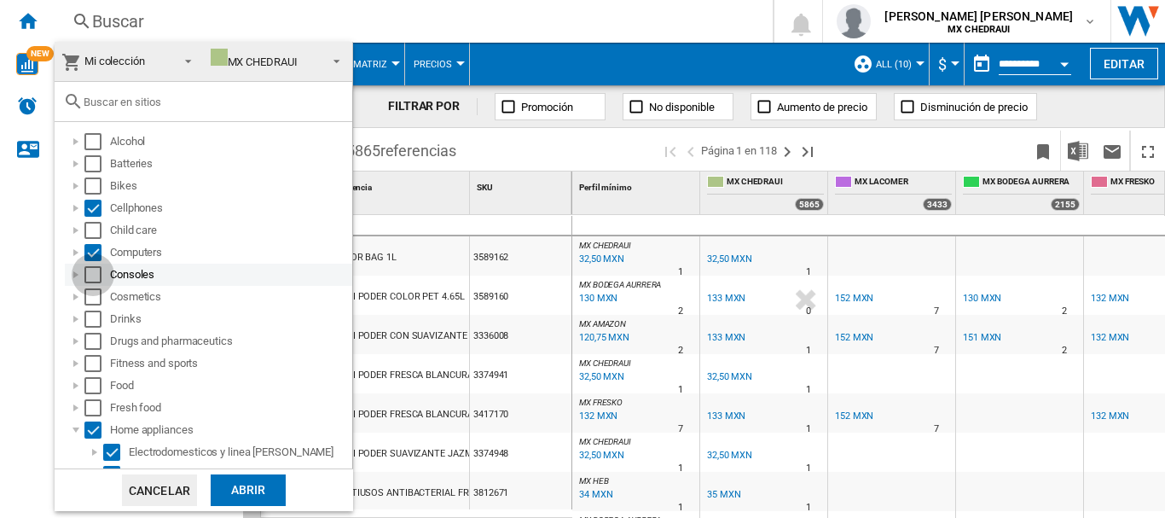
click at [86, 271] on div "Select" at bounding box center [92, 274] width 17 height 17
click at [231, 490] on div "Abrir" at bounding box center [248, 490] width 75 height 32
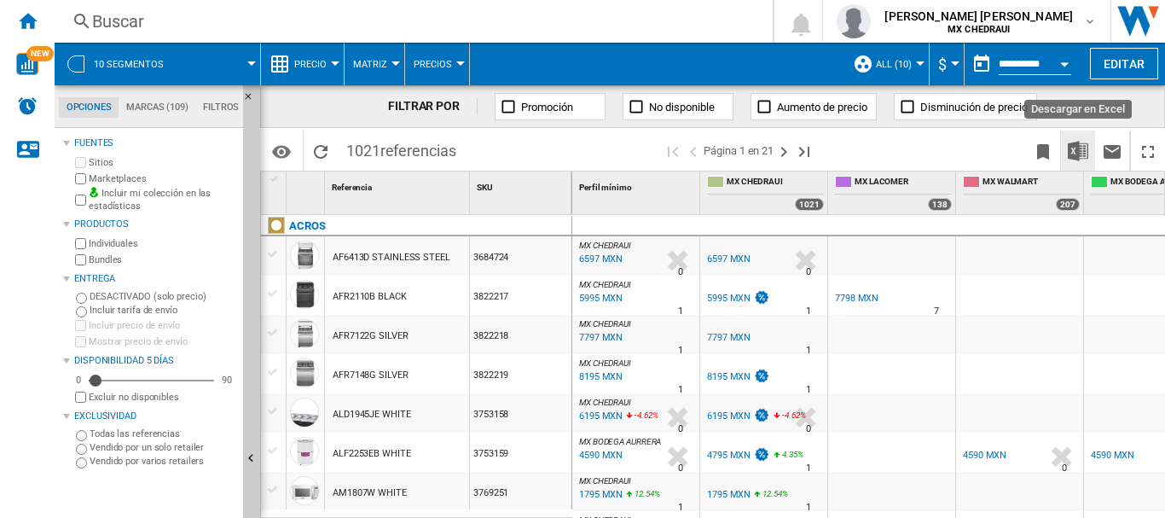
click at [1073, 149] on img "Descargar en Excel" at bounding box center [1078, 151] width 20 height 20
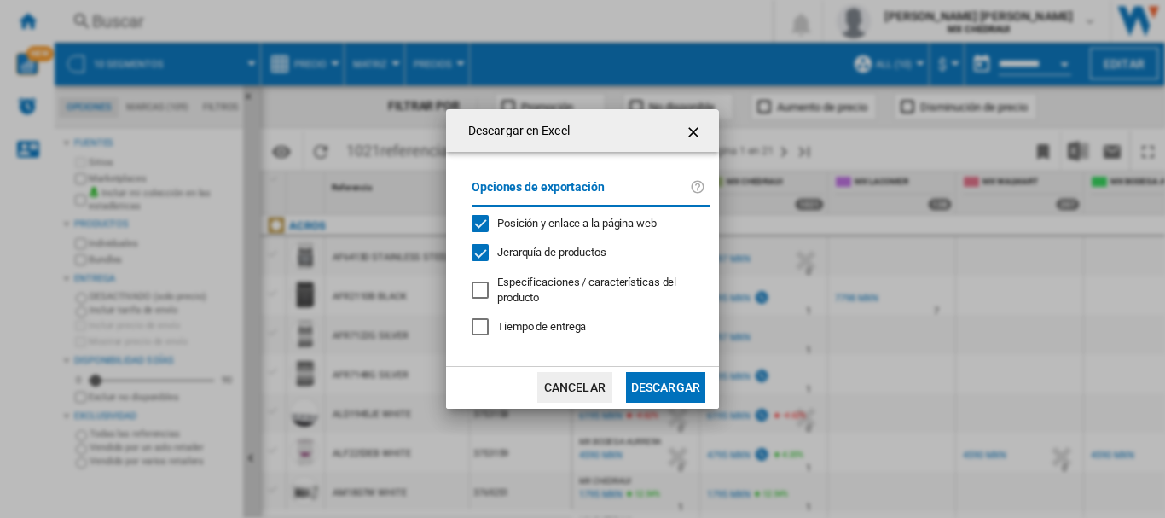
click at [651, 381] on button "Descargar" at bounding box center [665, 387] width 79 height 31
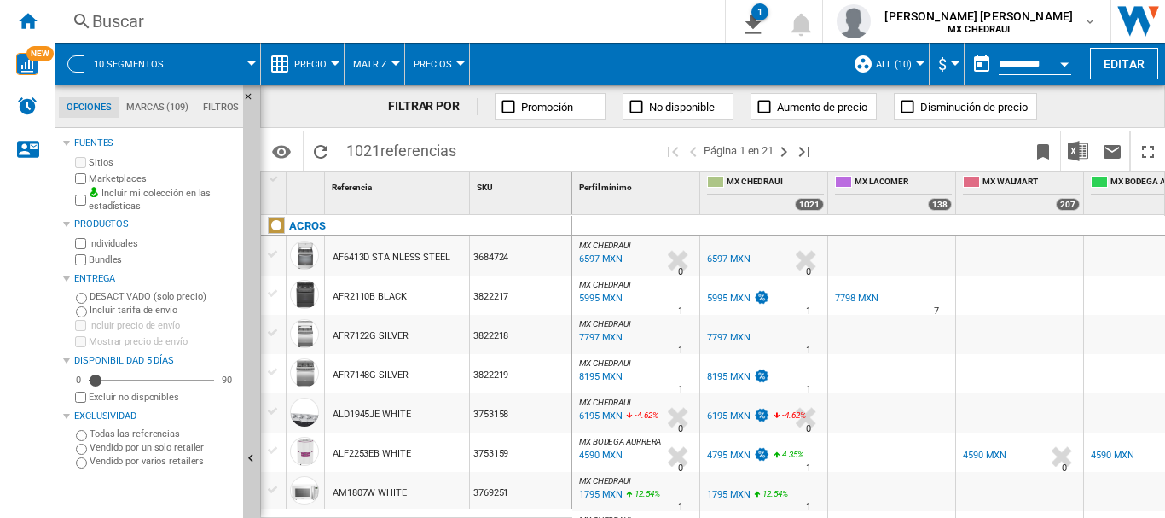
click at [1164, 511] on div "MX CHEDRAUI : MX CHEDRAUI 0.0 % 6597 MXN % N/A 0 MX CHEDRAUI : MX CHEDRAUI MX C…" at bounding box center [869, 367] width 594 height 304
